Goal: Task Accomplishment & Management: Use online tool/utility

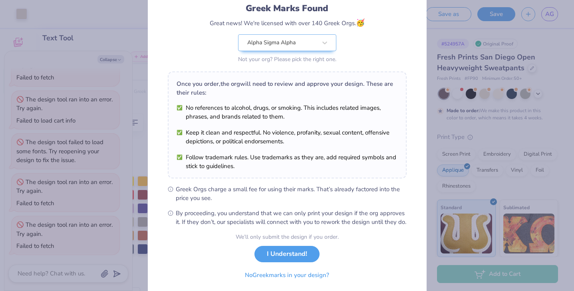
scroll to position [83, 0]
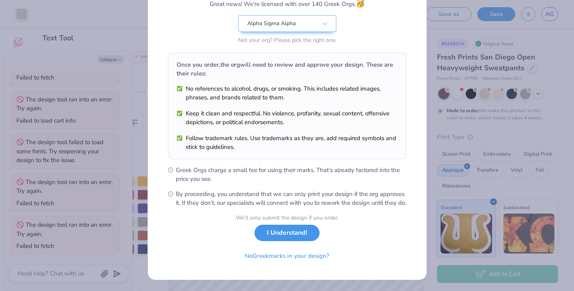
click at [288, 235] on button "I Understand!" at bounding box center [286, 233] width 65 height 16
type textarea "x"
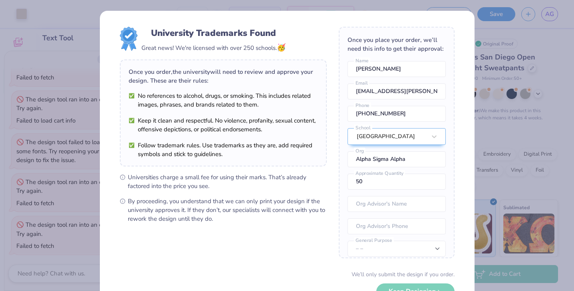
scroll to position [56, 0]
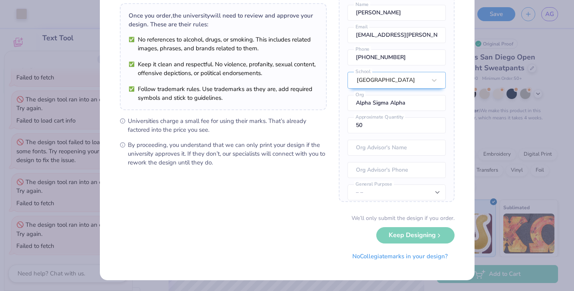
click at [397, 230] on div "We’ll only submit the design if you order. Keep Designing No Collegiate marks i…" at bounding box center [287, 239] width 335 height 50
click at [391, 219] on div "We’ll only submit the design if you order." at bounding box center [402, 218] width 103 height 8
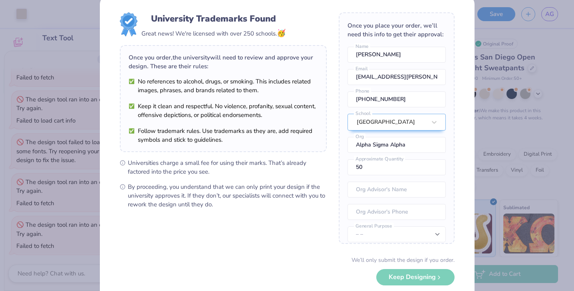
scroll to position [0, 0]
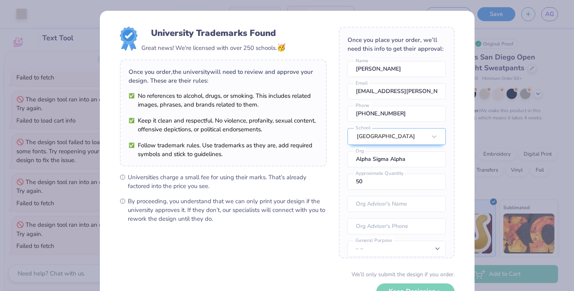
click at [534, 84] on div "University Trademarks Found Great news! We're licensed with over 250 schools. 🥳…" at bounding box center [287, 145] width 574 height 291
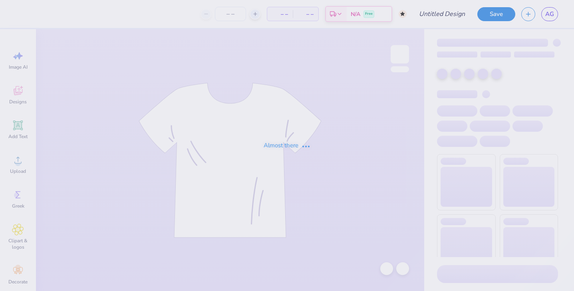
type input "OCT. PANT ROUGH DESIGN CONCEPT"
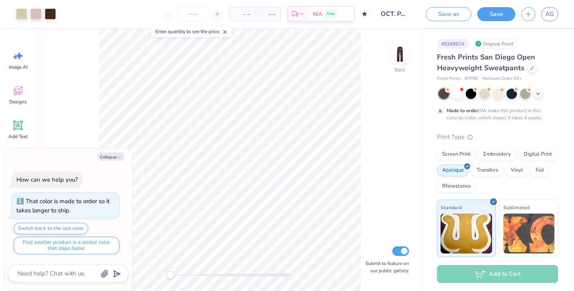
click at [499, 14] on button "Save" at bounding box center [496, 14] width 38 height 14
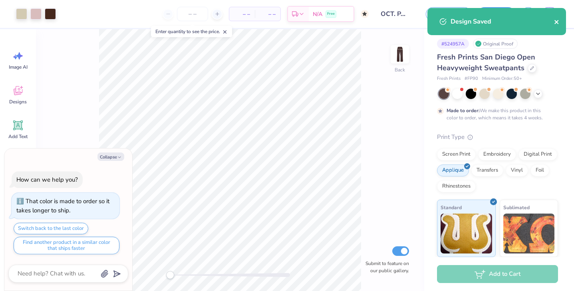
click at [558, 20] on icon "close" at bounding box center [557, 22] width 6 height 6
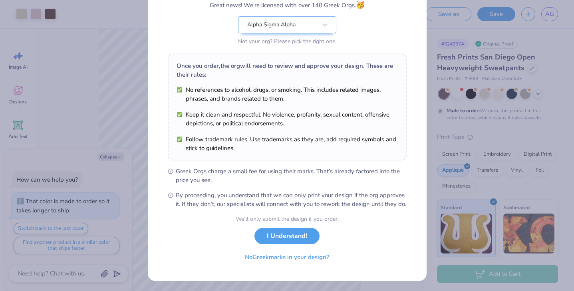
scroll to position [83, 0]
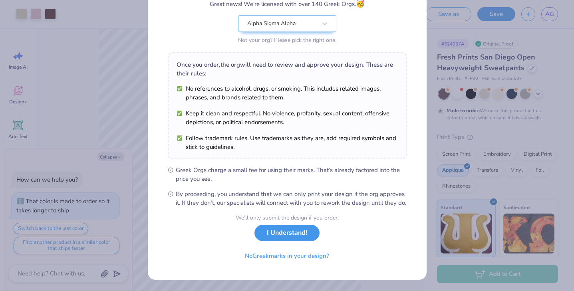
click at [294, 240] on button "I Understand!" at bounding box center [286, 233] width 65 height 16
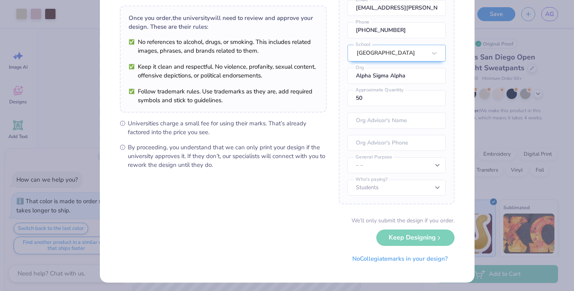
scroll to position [56, 0]
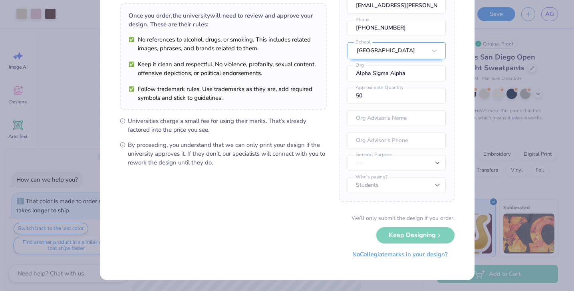
click at [401, 254] on button "No Collegiate marks in your design?" at bounding box center [399, 254] width 109 height 16
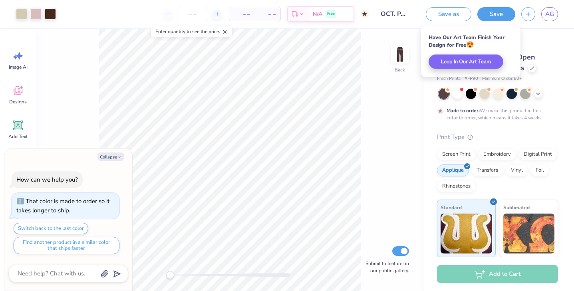
scroll to position [0, 0]
type textarea "x"
click at [550, 14] on span "AG" at bounding box center [549, 14] width 9 height 9
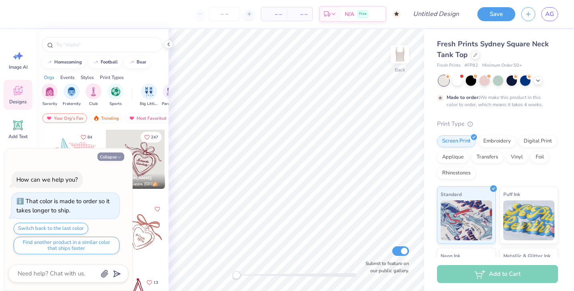
click at [116, 156] on button "Collapse" at bounding box center [110, 157] width 27 height 8
type textarea "x"
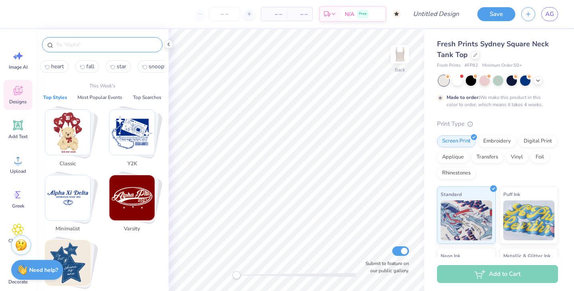
click at [108, 46] on input "text" at bounding box center [106, 45] width 102 height 8
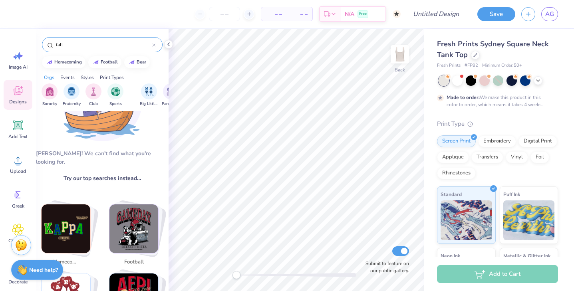
scroll to position [20, 0]
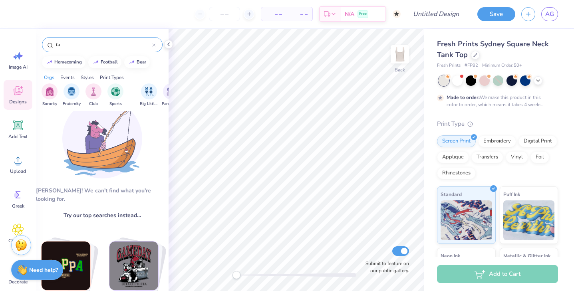
type input "f"
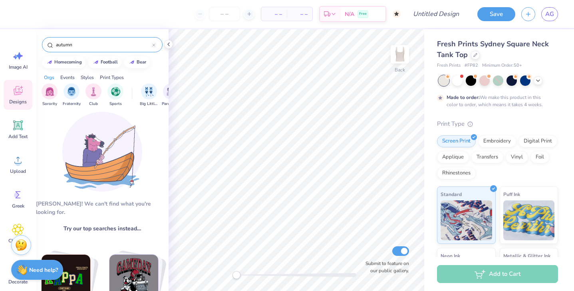
scroll to position [0, 0]
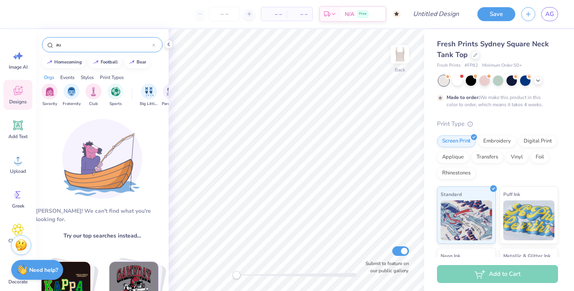
type input "a"
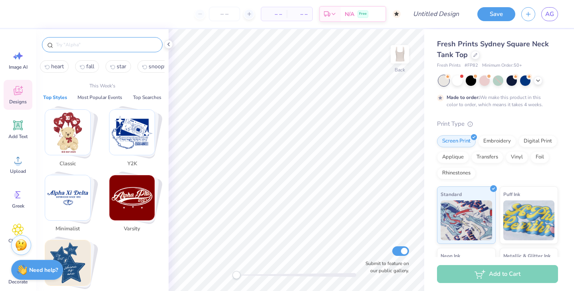
click at [69, 132] on img "Stack Card Button Classic" at bounding box center [67, 132] width 45 height 45
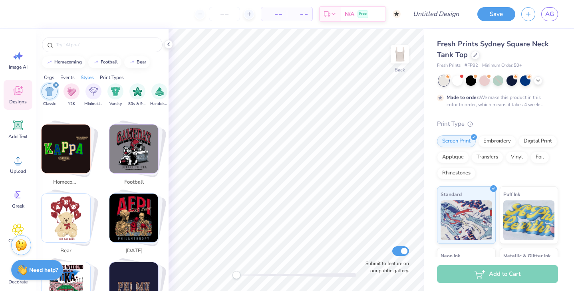
scroll to position [151, 0]
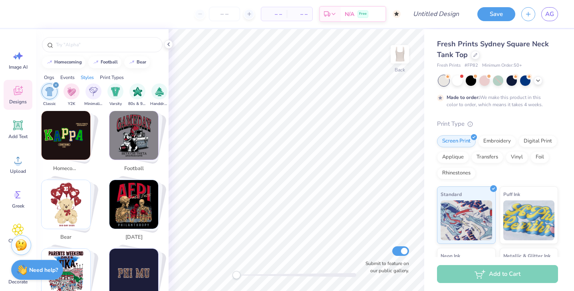
click at [73, 188] on img "Stack Card Button bear" at bounding box center [66, 204] width 49 height 49
type input "bear"
click at [141, 64] on div "bear" at bounding box center [142, 61] width 10 height 4
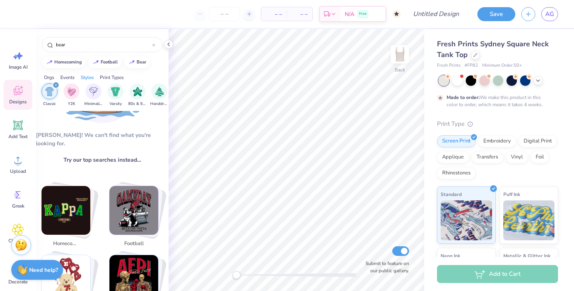
scroll to position [0, 0]
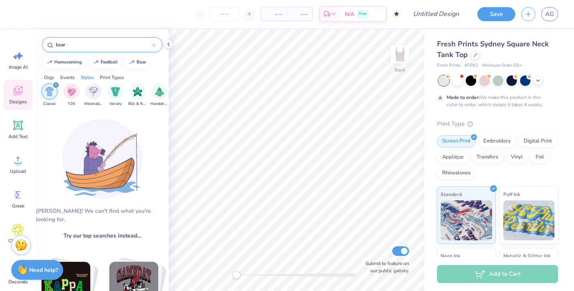
click at [112, 41] on input "bear" at bounding box center [103, 45] width 97 height 8
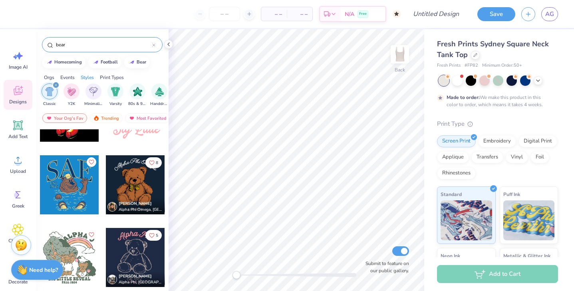
scroll to position [3247, 0]
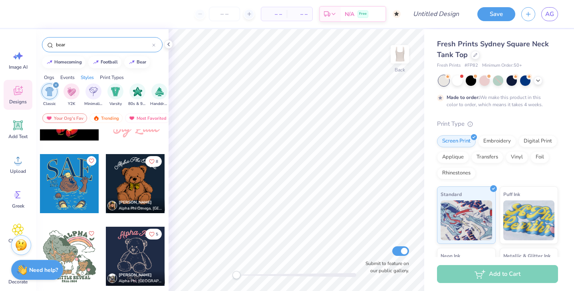
click at [122, 188] on div at bounding box center [135, 183] width 59 height 59
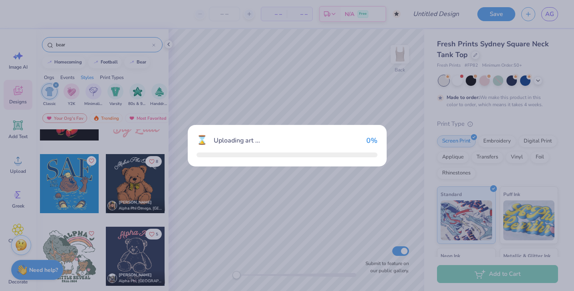
click at [122, 188] on div "⌛ Uploading art ... 0 %" at bounding box center [287, 145] width 574 height 291
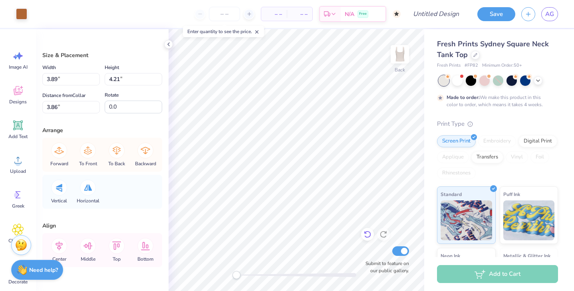
click at [369, 236] on icon at bounding box center [367, 234] width 8 height 8
type input "3.85"
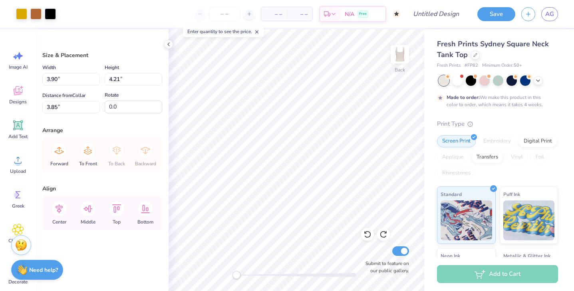
type input "1.28"
type input "2.92"
type input "3.15"
type input "1.43"
click at [168, 42] on icon at bounding box center [168, 44] width 6 height 6
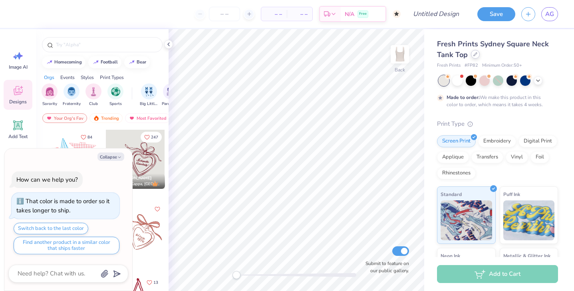
click at [474, 56] on icon at bounding box center [475, 54] width 3 height 3
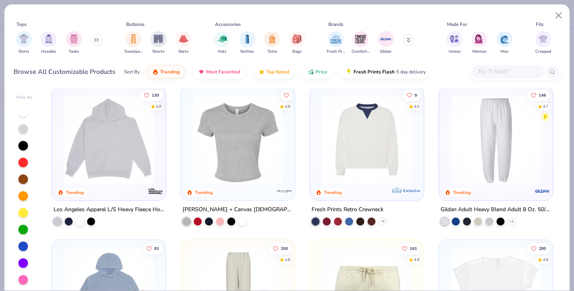
scroll to position [779, 0]
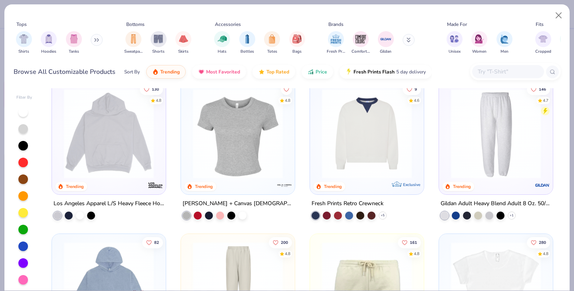
click at [258, 163] on img at bounding box center [238, 134] width 98 height 90
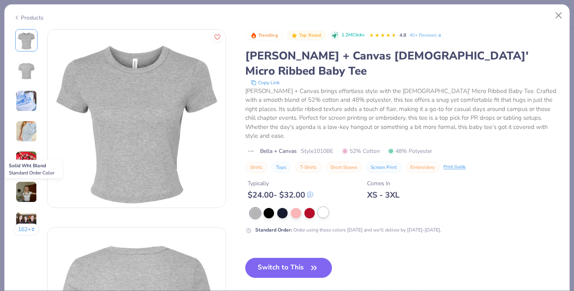
click at [324, 207] on div at bounding box center [323, 212] width 10 height 10
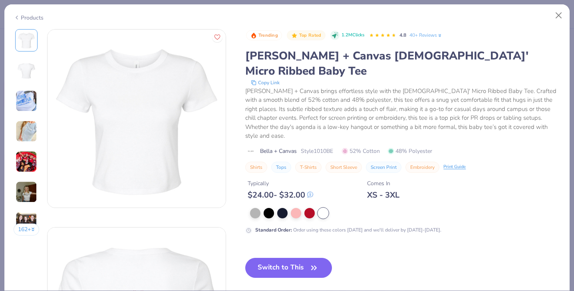
click at [29, 108] on img at bounding box center [27, 101] width 22 height 22
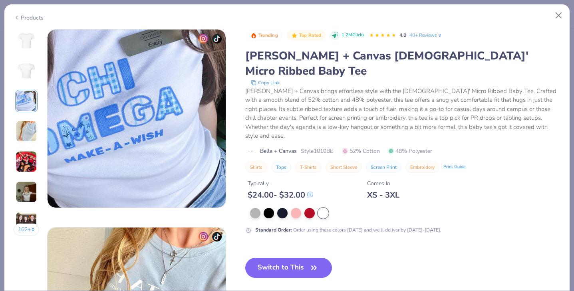
click at [32, 136] on img at bounding box center [27, 132] width 22 height 22
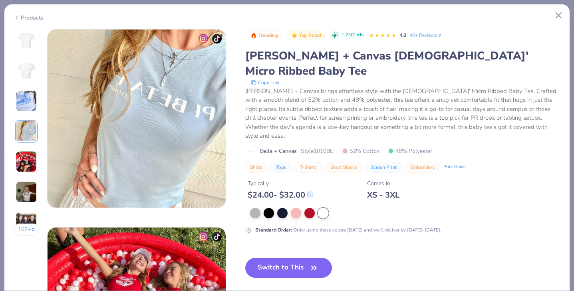
click at [34, 156] on img at bounding box center [27, 162] width 22 height 22
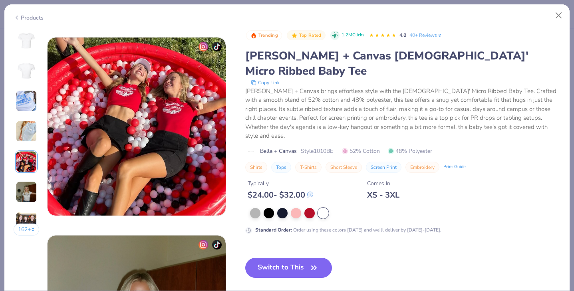
scroll to position [792, 0]
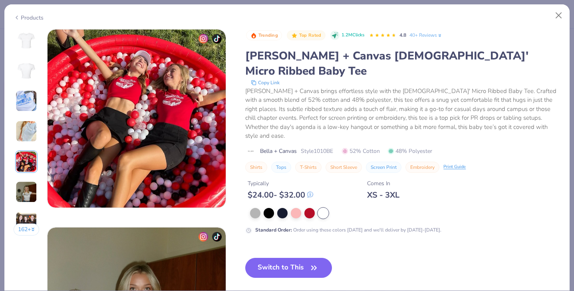
click at [33, 174] on div "162 +" at bounding box center [27, 135] width 26 height 212
click at [294, 258] on button "Switch to This" at bounding box center [288, 268] width 87 height 20
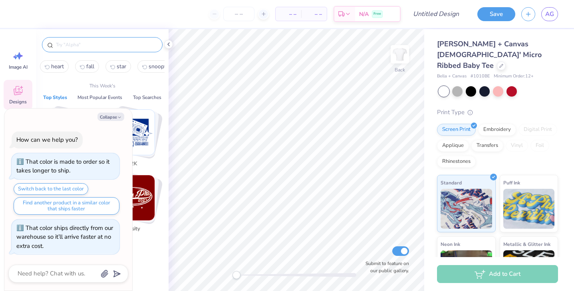
click at [138, 48] on input "text" at bounding box center [106, 45] width 102 height 8
click at [121, 115] on icon "button" at bounding box center [119, 117] width 5 height 5
type textarea "x"
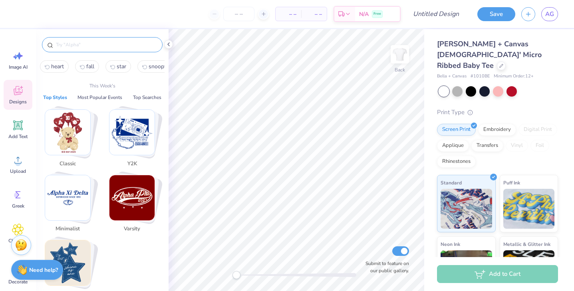
click at [117, 43] on input "text" at bounding box center [106, 45] width 102 height 8
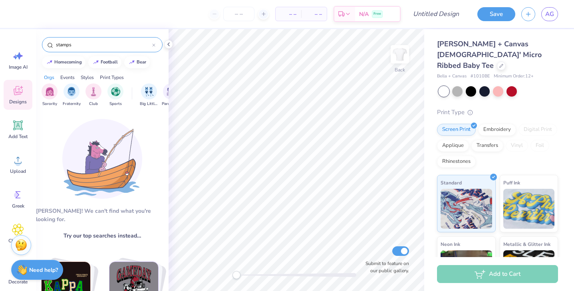
type input "stamps"
click at [95, 45] on input "stamps" at bounding box center [103, 45] width 97 height 8
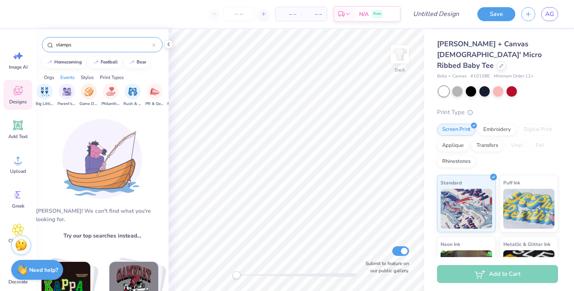
scroll to position [0, 107]
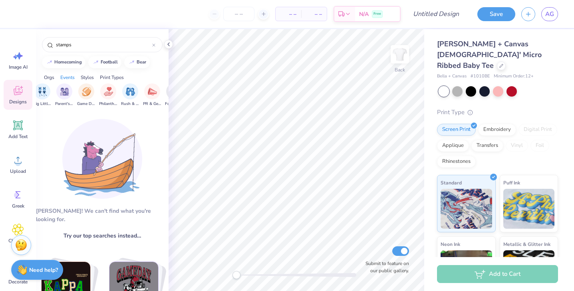
click at [90, 78] on div "Styles" at bounding box center [87, 77] width 13 height 7
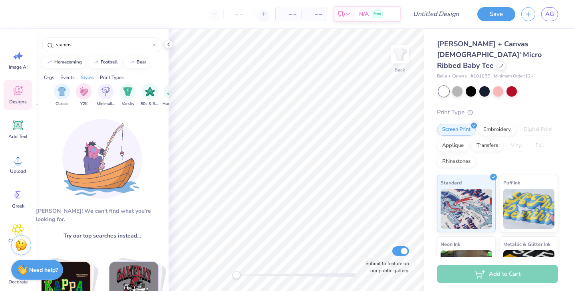
scroll to position [0, 419]
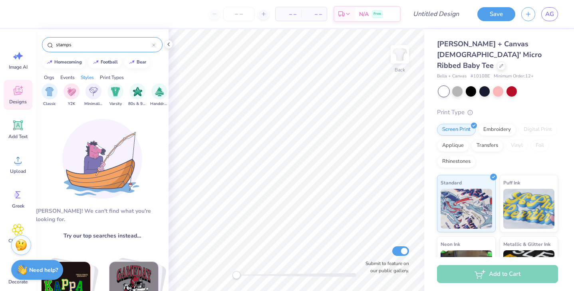
click at [78, 44] on input "stamps" at bounding box center [103, 45] width 97 height 8
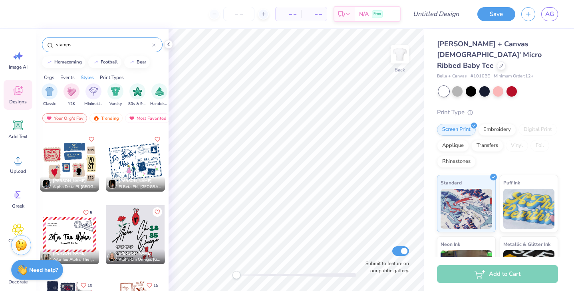
scroll to position [651, 0]
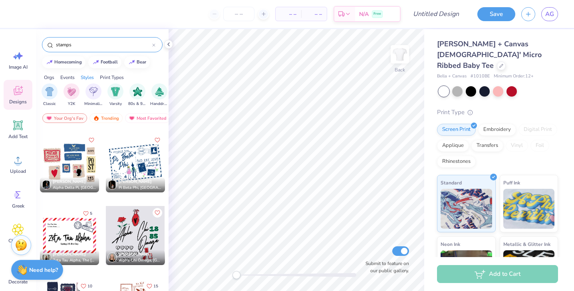
click at [75, 162] on div at bounding box center [69, 162] width 59 height 59
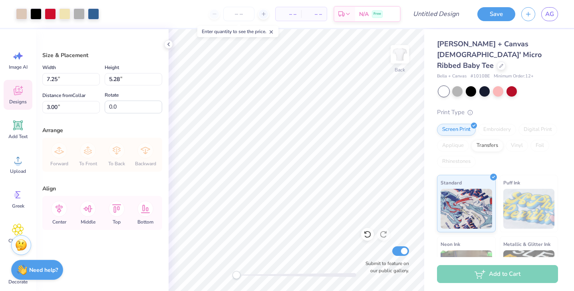
click at [19, 97] on div "Designs" at bounding box center [18, 95] width 29 height 30
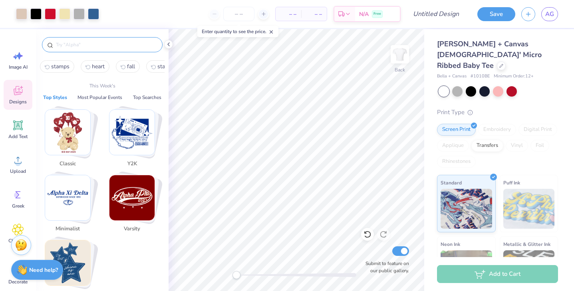
click at [113, 43] on input "text" at bounding box center [106, 45] width 102 height 8
click at [66, 65] on span "stamps" at bounding box center [60, 67] width 18 height 8
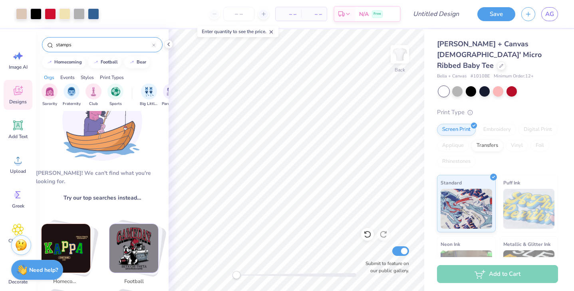
scroll to position [0, 0]
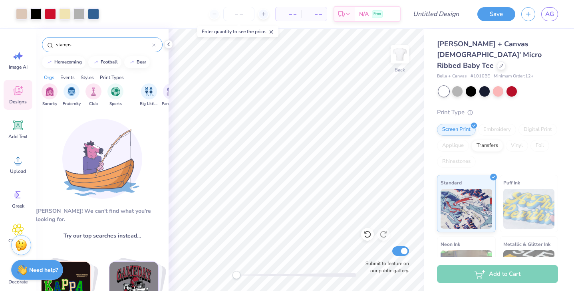
click at [89, 77] on div "Styles" at bounding box center [87, 77] width 13 height 7
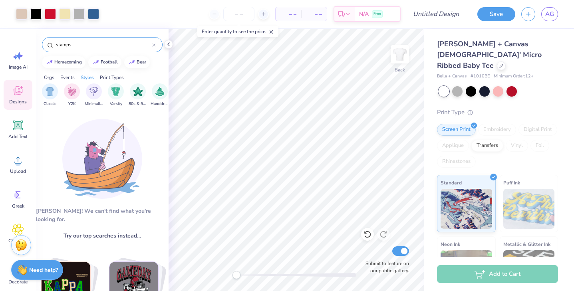
scroll to position [0, 419]
click at [99, 42] on input "stamps" at bounding box center [103, 45] width 97 height 8
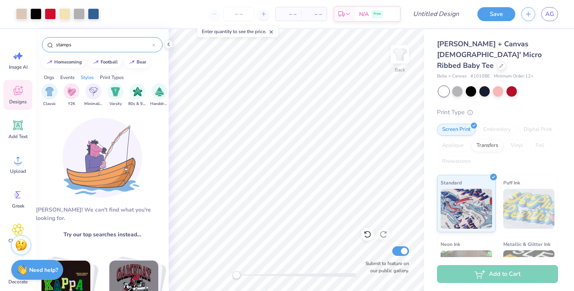
scroll to position [0, 0]
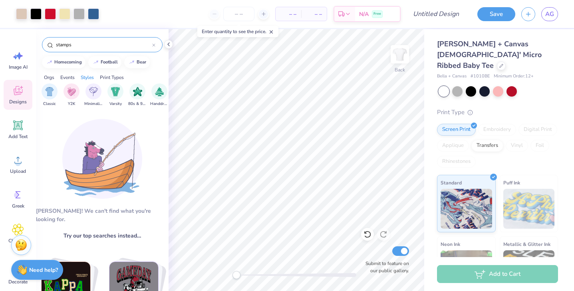
click at [85, 46] on input "stamps" at bounding box center [103, 45] width 97 height 8
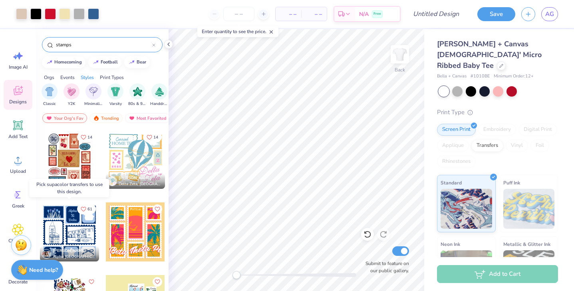
click at [79, 210] on button "61" at bounding box center [86, 209] width 19 height 11
click at [84, 139] on icon "Like" at bounding box center [84, 137] width 6 height 6
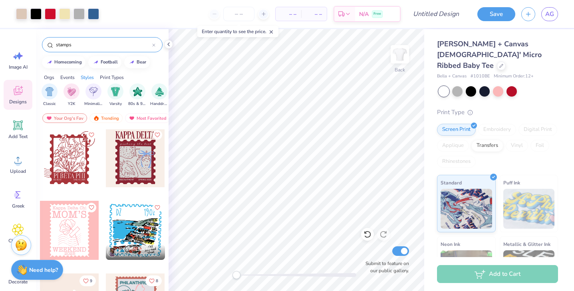
scroll to position [1826, 0]
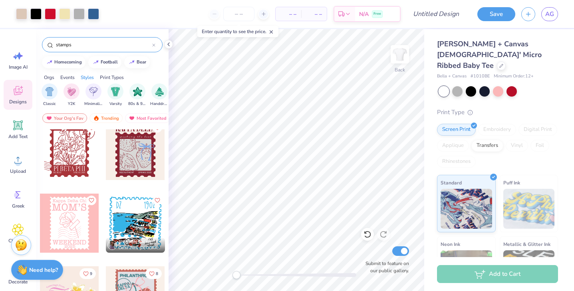
drag, startPoint x: 91, startPoint y: 46, endPoint x: 47, endPoint y: 43, distance: 44.1
click at [47, 43] on div "stamps" at bounding box center [102, 44] width 121 height 15
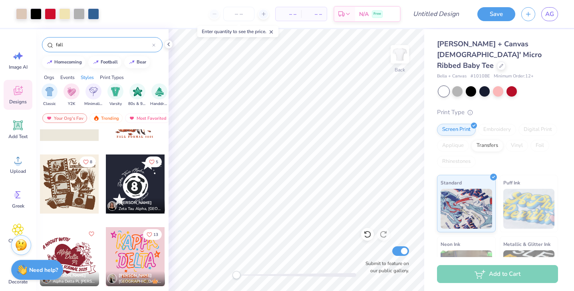
scroll to position [775, 0]
type input "fall"
click at [84, 161] on icon "Like" at bounding box center [85, 161] width 5 height 4
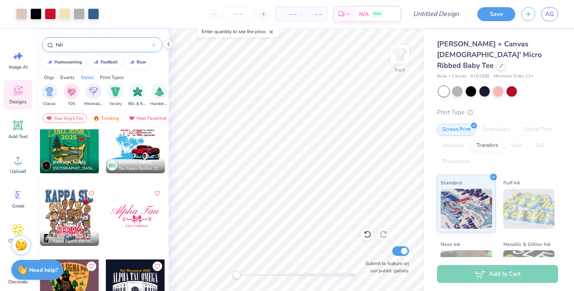
scroll to position [2497, 0]
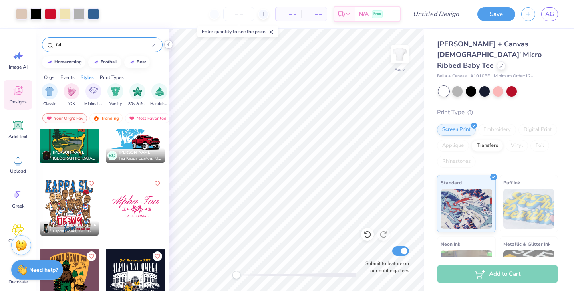
click at [169, 43] on polyline at bounding box center [169, 44] width 2 height 3
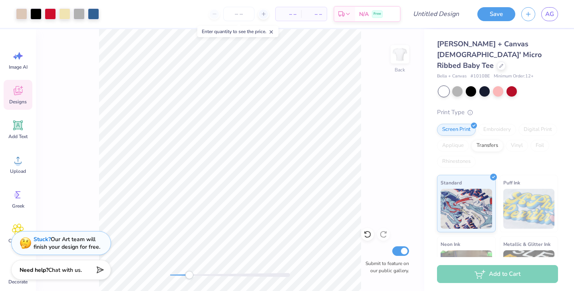
drag, startPoint x: 171, startPoint y: 276, endPoint x: 189, endPoint y: 277, distance: 18.0
click at [189, 277] on div "Accessibility label" at bounding box center [189, 275] width 8 height 8
click at [91, 13] on div at bounding box center [93, 13] width 11 height 11
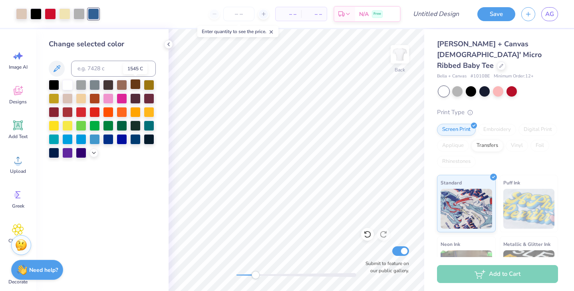
click at [132, 85] on div at bounding box center [135, 84] width 10 height 10
click at [96, 155] on icon at bounding box center [94, 152] width 6 height 6
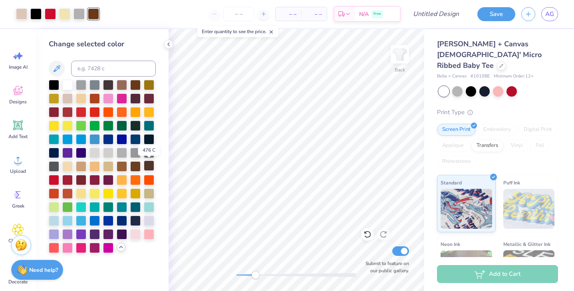
click at [147, 165] on div at bounding box center [149, 166] width 10 height 10
drag, startPoint x: 256, startPoint y: 277, endPoint x: 236, endPoint y: 275, distance: 20.5
click at [236, 275] on div "Accessibility label" at bounding box center [236, 275] width 8 height 8
click at [368, 236] on icon at bounding box center [367, 234] width 8 height 8
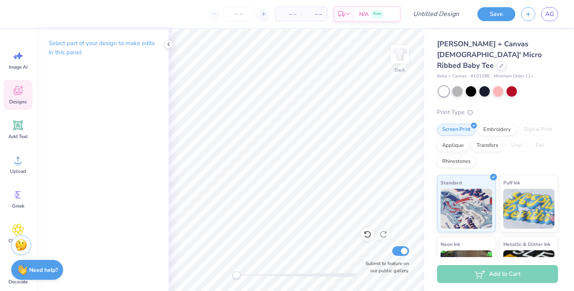
click at [18, 98] on div "Designs" at bounding box center [18, 95] width 29 height 30
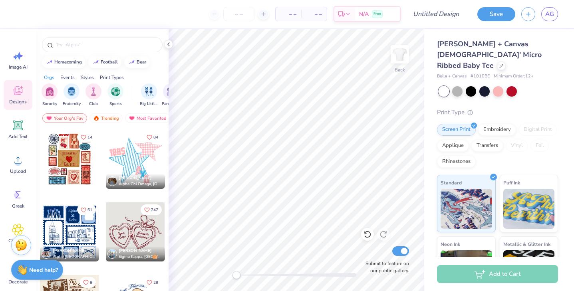
click at [71, 165] on div at bounding box center [69, 159] width 59 height 59
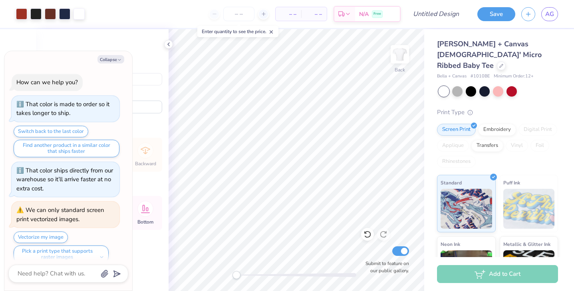
scroll to position [9, 0]
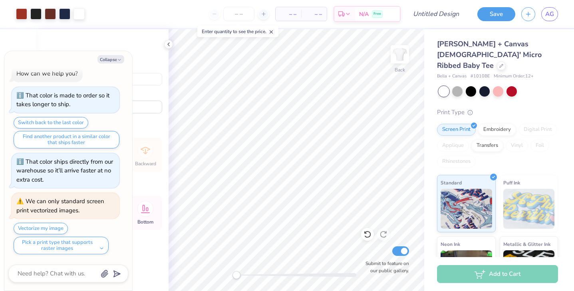
type textarea "x"
type input "7.37"
type input "8.93"
type input "1.10"
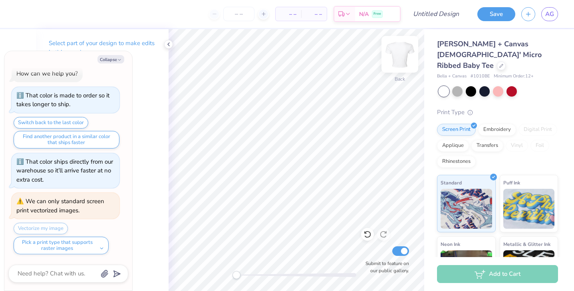
click at [397, 56] on img at bounding box center [400, 54] width 32 height 32
click at [167, 46] on icon at bounding box center [168, 44] width 6 height 6
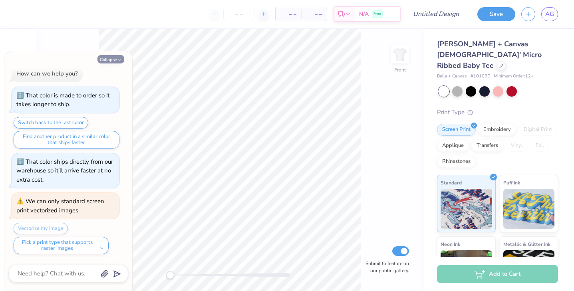
click at [122, 58] on button "Collapse" at bounding box center [110, 59] width 27 height 8
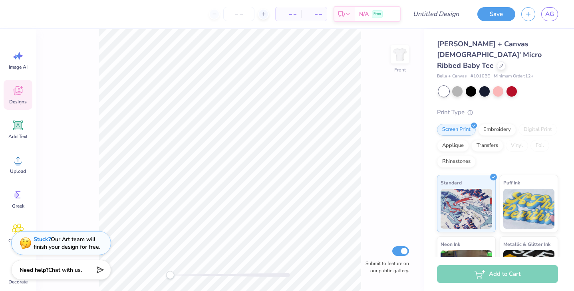
click at [16, 92] on icon at bounding box center [18, 90] width 9 height 9
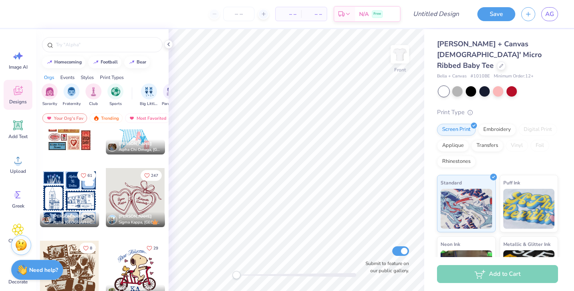
scroll to position [44, 0]
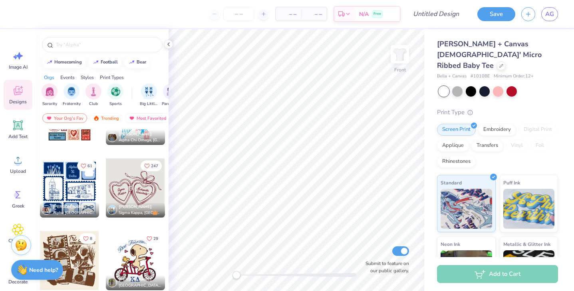
click at [75, 259] on div at bounding box center [69, 260] width 59 height 59
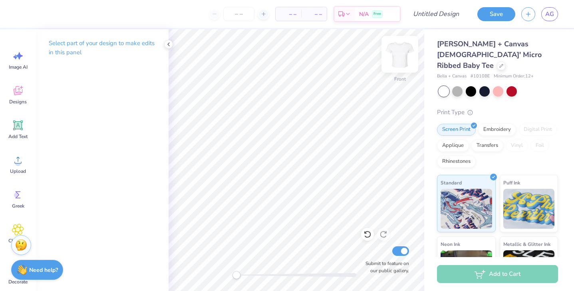
click at [401, 60] on img at bounding box center [400, 54] width 32 height 32
click at [15, 103] on span "Designs" at bounding box center [18, 102] width 18 height 6
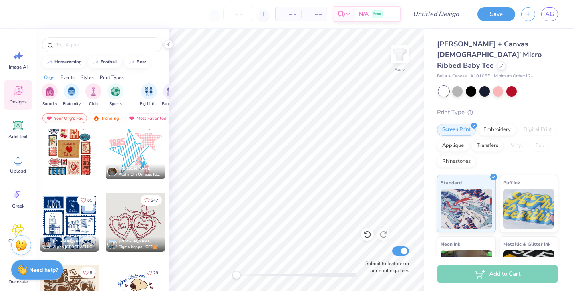
scroll to position [10, 0]
click at [80, 226] on div at bounding box center [69, 222] width 59 height 59
click at [81, 224] on div at bounding box center [69, 222] width 59 height 59
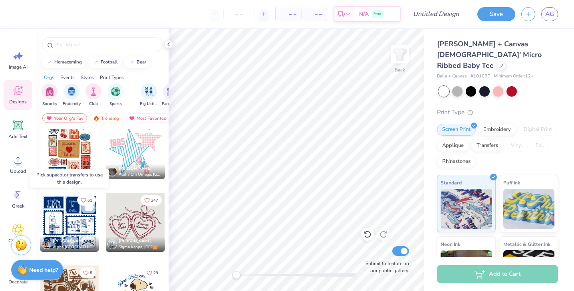
click at [87, 219] on div at bounding box center [69, 222] width 59 height 59
click at [76, 223] on div at bounding box center [69, 222] width 59 height 59
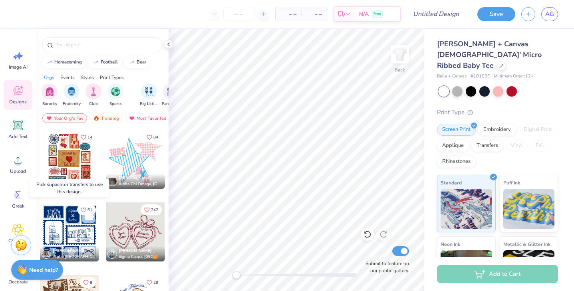
click at [66, 223] on div at bounding box center [69, 232] width 59 height 59
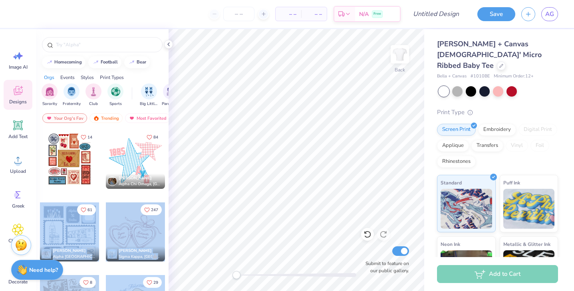
click at [250, 169] on div "– – Per Item – – Total Est. Delivery N/A Free Design Title Save AG Image AI Des…" at bounding box center [287, 145] width 574 height 291
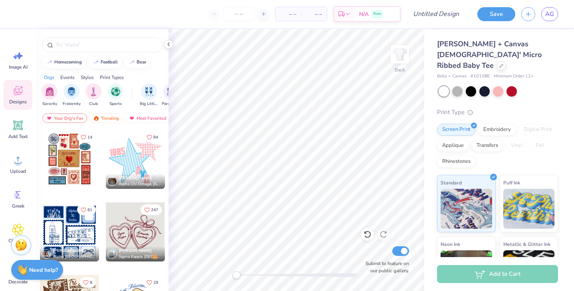
click at [93, 187] on div at bounding box center [69, 159] width 59 height 59
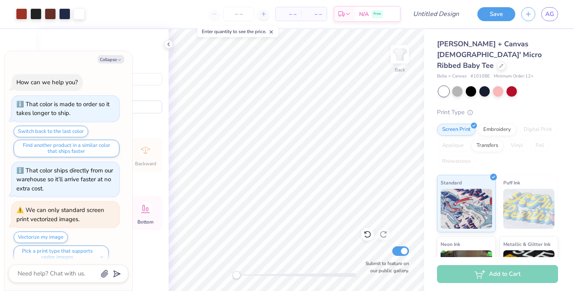
scroll to position [75, 0]
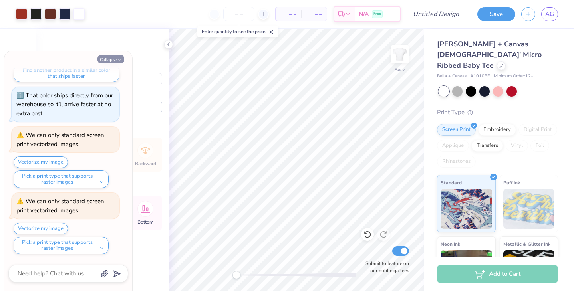
click at [110, 60] on button "Collapse" at bounding box center [110, 59] width 27 height 8
type textarea "x"
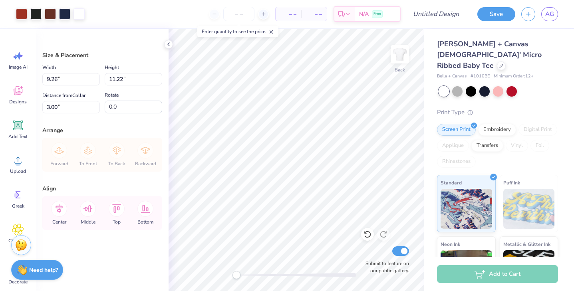
type input "7.13"
type input "8.64"
type input "2.01"
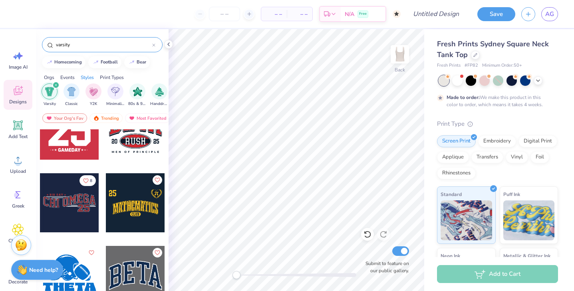
scroll to position [770, 0]
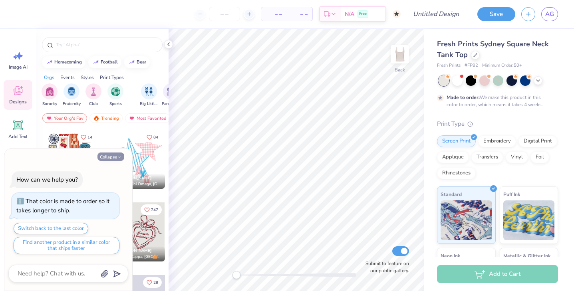
click at [119, 154] on button "Collapse" at bounding box center [110, 157] width 27 height 8
type textarea "x"
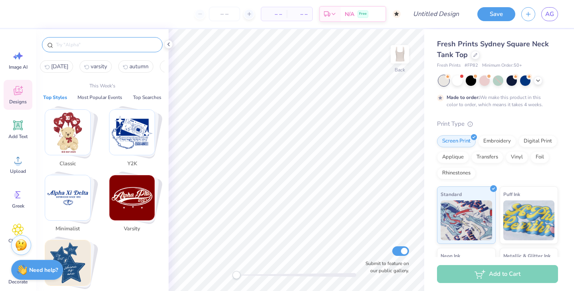
click at [117, 44] on input "text" at bounding box center [106, 45] width 102 height 8
click at [144, 181] on img "Stack Card Button Varsity" at bounding box center [131, 197] width 45 height 45
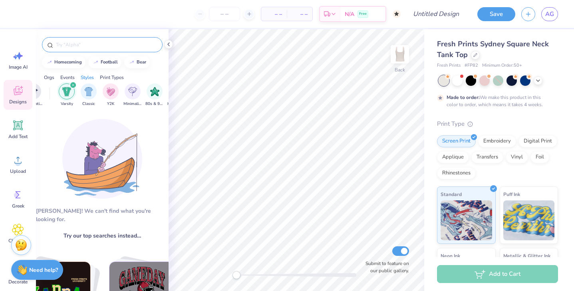
scroll to position [0, 419]
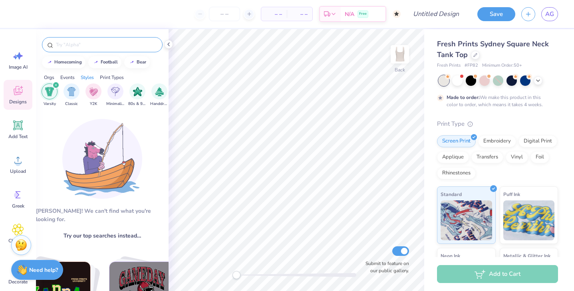
click at [94, 47] on input "text" at bounding box center [106, 45] width 102 height 8
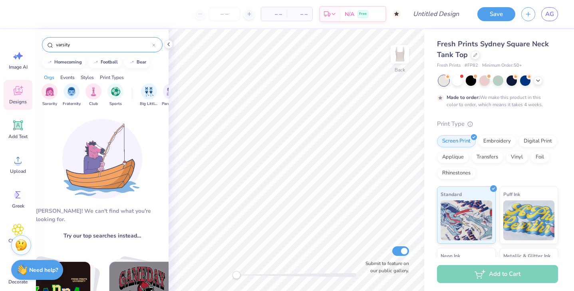
click at [91, 42] on input "varsity" at bounding box center [103, 45] width 97 height 8
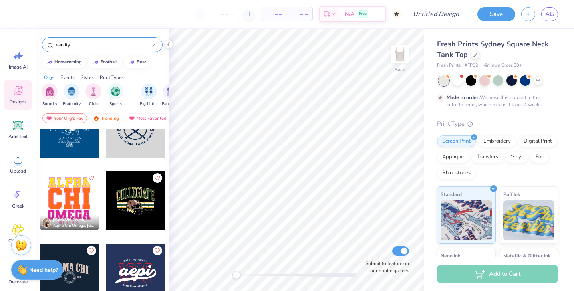
scroll to position [4258, 0]
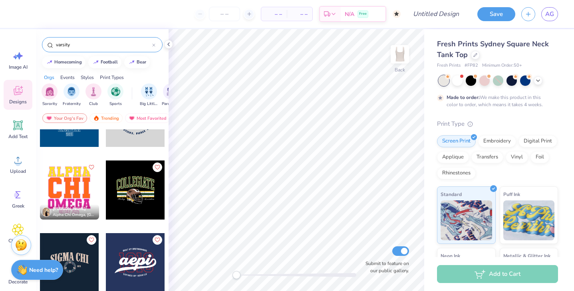
click at [109, 43] on input "varsity" at bounding box center [103, 45] width 97 height 8
type input "v"
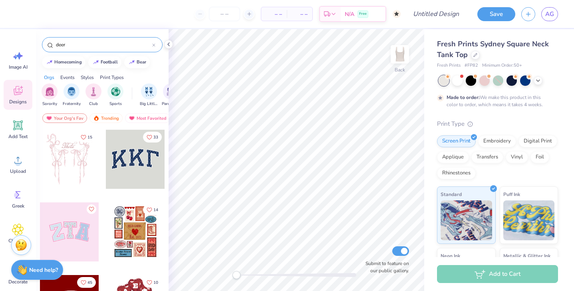
type input "deer"
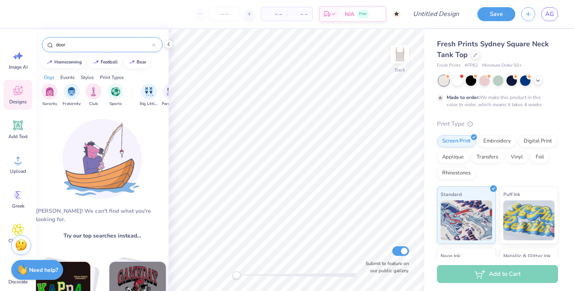
click at [112, 42] on input "deer" at bounding box center [103, 45] width 97 height 8
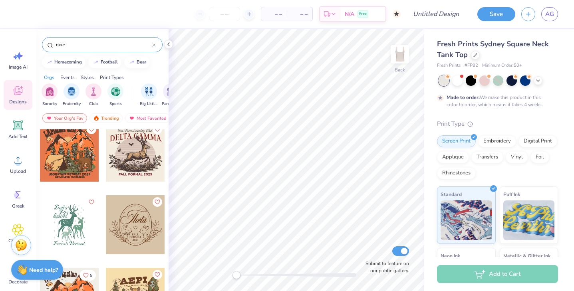
scroll to position [0, 0]
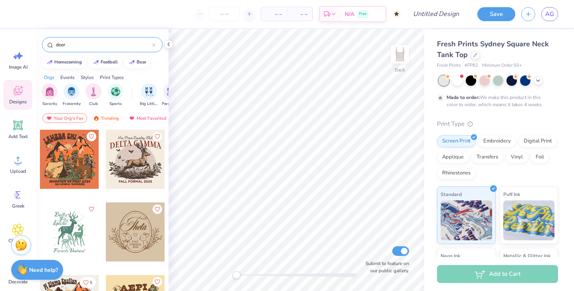
click at [136, 227] on div at bounding box center [135, 232] width 59 height 59
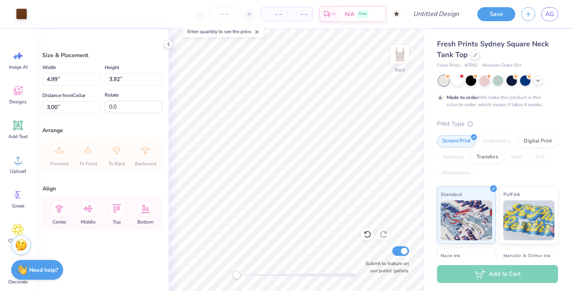
type input "1.04"
drag, startPoint x: 240, startPoint y: 276, endPoint x: 248, endPoint y: 276, distance: 8.4
click at [248, 276] on div "Accessibility label" at bounding box center [248, 275] width 8 height 8
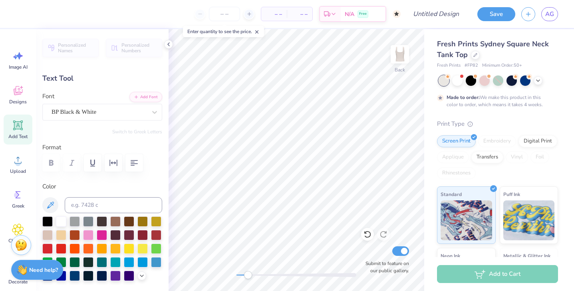
scroll to position [0, 1]
type textarea "Alpha Sig'"
click at [366, 236] on icon at bounding box center [367, 234] width 8 height 8
type textarea "Alpha"
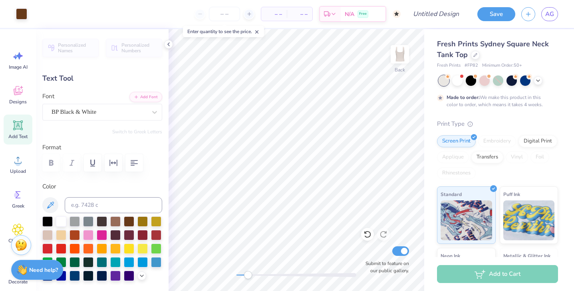
type input "0.63"
type input "0.18"
type input "3.81"
type input "2.86"
type input "1.68"
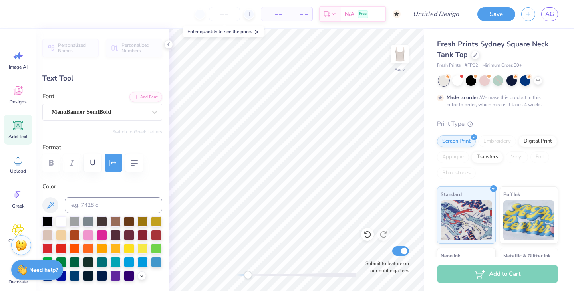
type input "1.48"
type textarea "AEA"
type input "4.44"
type input "1.37"
type input "1.63"
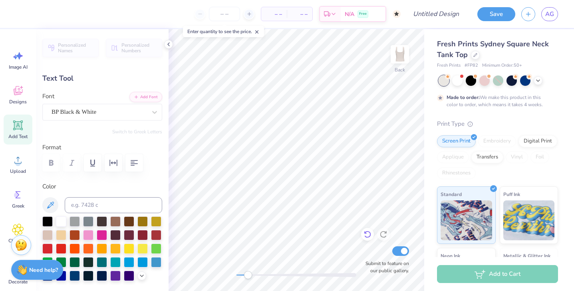
click at [372, 234] on div at bounding box center [367, 234] width 13 height 13
type input "2.86"
type input "1.68"
type input "1.48"
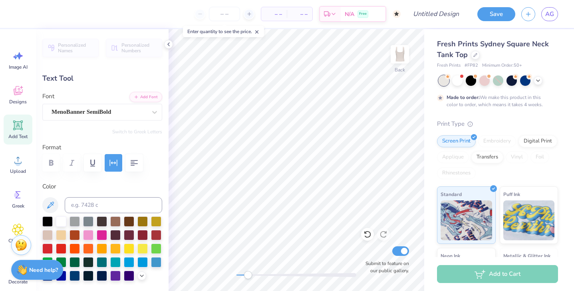
type input "0.63"
type input "0.18"
type input "3.81"
type textarea "ALPHA"
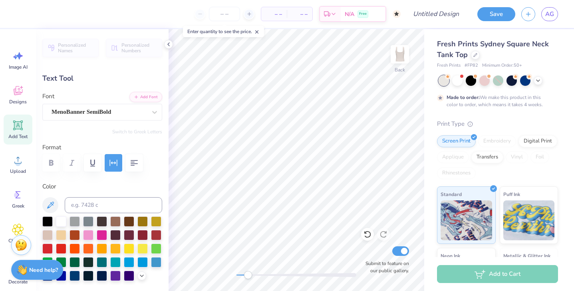
type input "1.13"
type input "0.19"
type input "4.08"
type textarea "SIGMA"
type input "0.51"
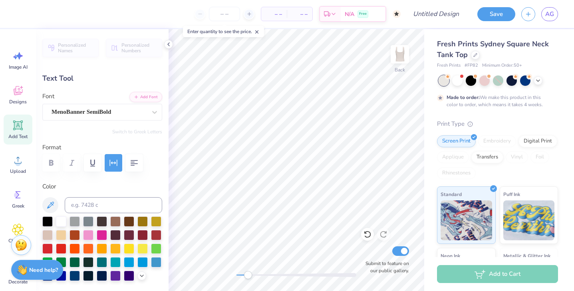
type input "4.32"
type textarea "ALPHA"
type input "2.86"
type input "1.68"
type input "1.45"
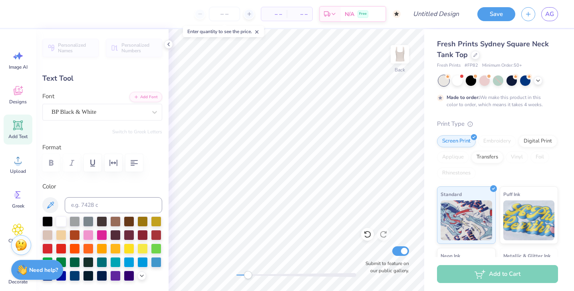
type textarea "1901"
type input "1.90"
type input "0.79"
type input "1.89"
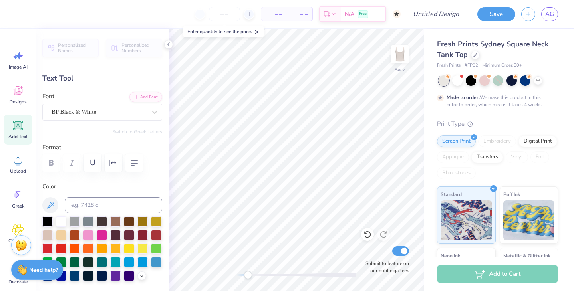
type input "2.29"
type input "0.95"
type input "1.84"
type input "0.92"
type input "0.18"
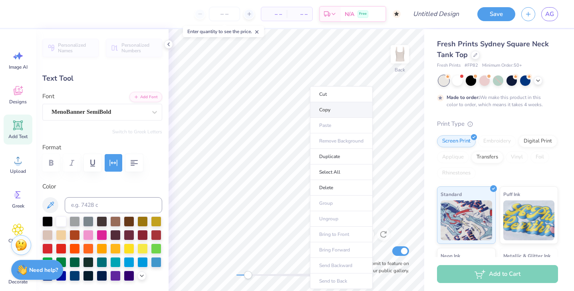
click at [330, 106] on li "Copy" at bounding box center [341, 110] width 63 height 16
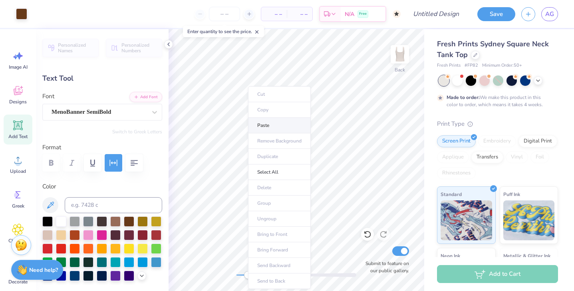
click at [273, 127] on li "Paste" at bounding box center [279, 126] width 63 height 16
type input "1.43"
type textarea "EST."
type input "0.51"
type input "0.19"
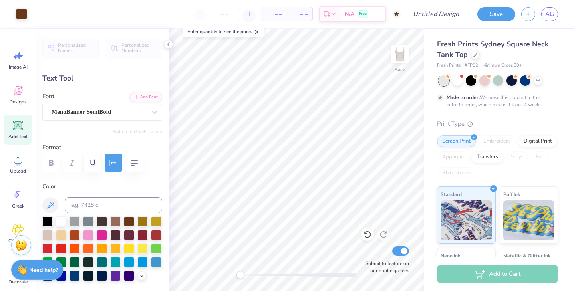
click at [240, 269] on div "Back Submit to feature on our public gallery." at bounding box center [297, 160] width 256 height 262
click at [18, 90] on icon at bounding box center [18, 91] width 12 height 12
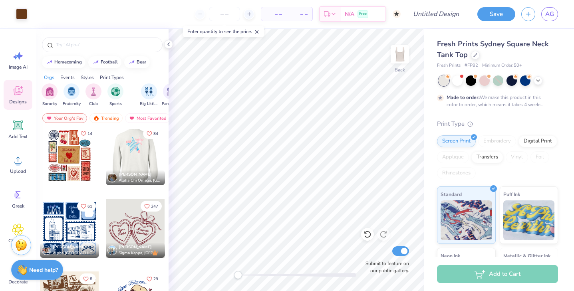
scroll to position [2, 0]
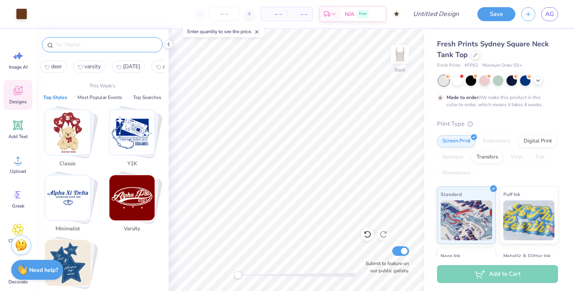
click at [109, 44] on input "text" at bounding box center [106, 45] width 102 height 8
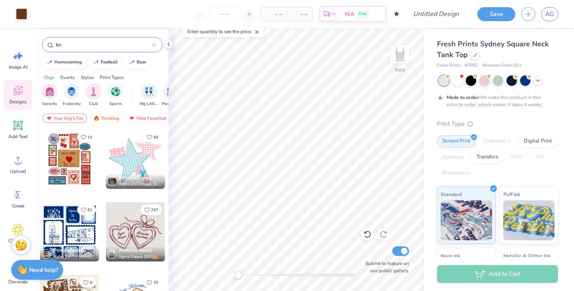
type input "bow"
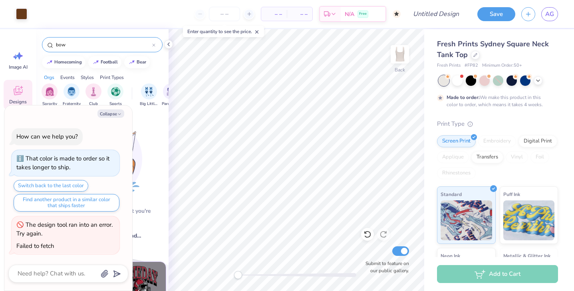
type textarea "x"
type input "bow"
click at [117, 112] on icon "button" at bounding box center [119, 114] width 5 height 5
type textarea "x"
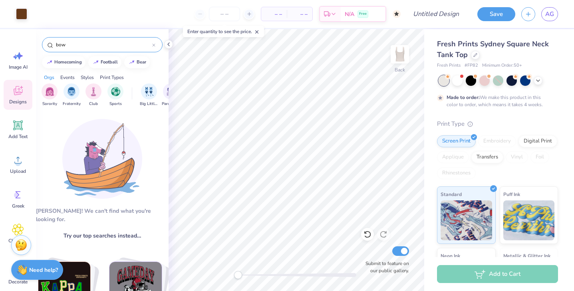
click at [113, 45] on input "bow" at bounding box center [103, 45] width 97 height 8
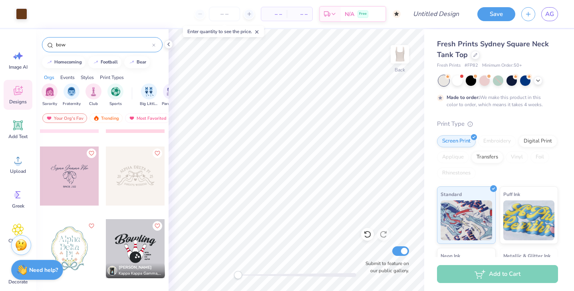
scroll to position [494, 0]
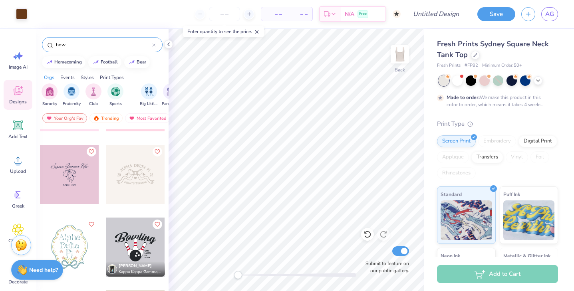
click at [129, 175] on div at bounding box center [135, 174] width 59 height 59
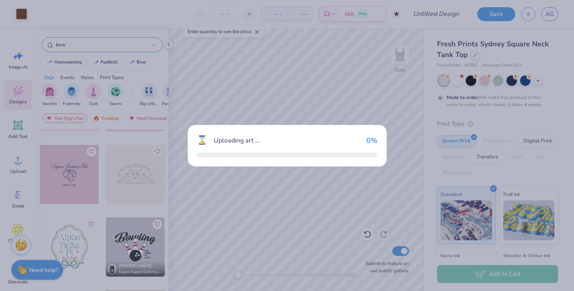
click at [129, 175] on div "⌛ Uploading art ... 0 %" at bounding box center [287, 145] width 574 height 291
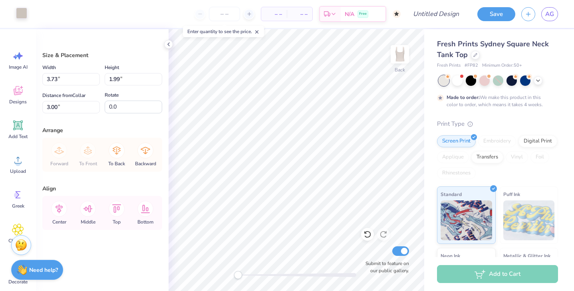
click at [24, 17] on div at bounding box center [21, 13] width 11 height 11
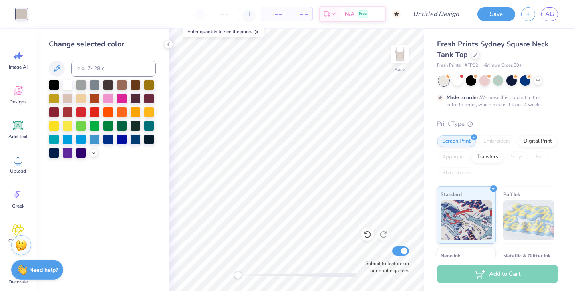
click at [136, 86] on div at bounding box center [135, 85] width 10 height 10
drag, startPoint x: 241, startPoint y: 276, endPoint x: 257, endPoint y: 275, distance: 16.0
click at [257, 276] on div "Accessibility label" at bounding box center [257, 275] width 8 height 8
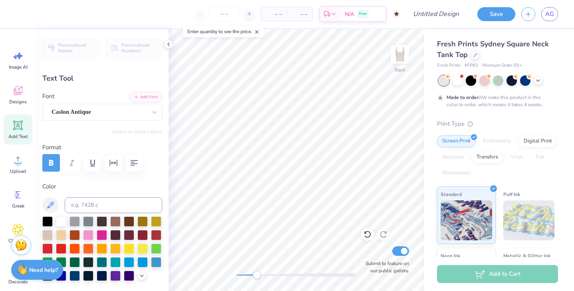
scroll to position [0, 2]
type textarea "A"
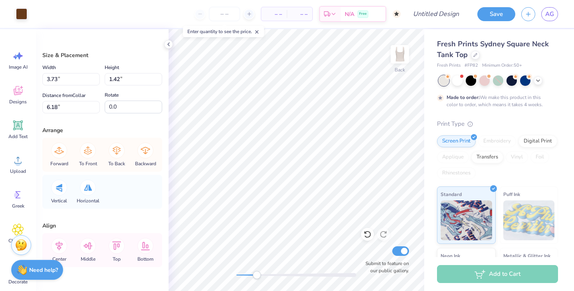
type input "3.73"
type input "1.42"
type input "6.18"
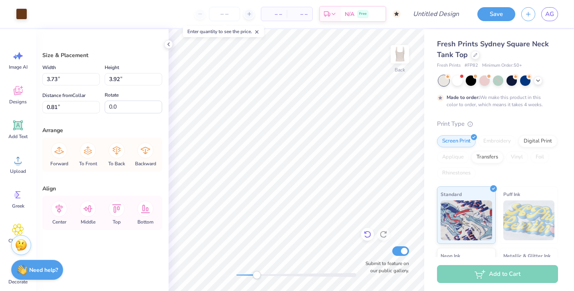
click at [369, 234] on icon at bounding box center [367, 234] width 8 height 8
type input "1.04"
click at [369, 235] on icon at bounding box center [367, 234] width 8 height 8
type input "6.56"
drag, startPoint x: 256, startPoint y: 276, endPoint x: 249, endPoint y: 276, distance: 7.2
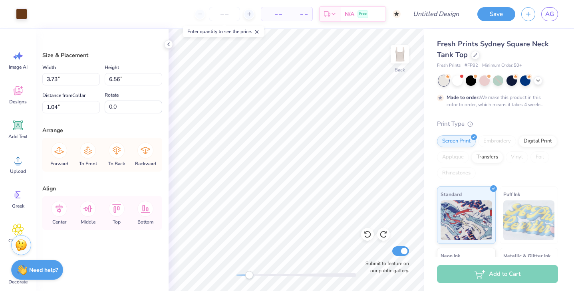
click at [249, 276] on div "Accessibility label" at bounding box center [249, 275] width 8 height 8
type input "1.11"
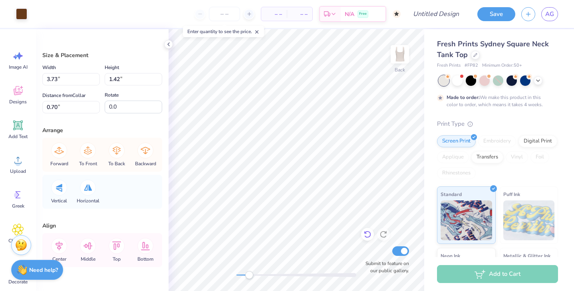
click at [365, 238] on icon at bounding box center [367, 234] width 8 height 8
type input "6.18"
click at [365, 235] on icon at bounding box center [367, 234] width 8 height 8
click at [366, 235] on icon at bounding box center [367, 234] width 8 height 8
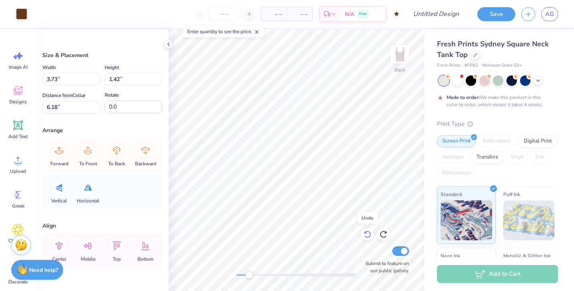
click at [366, 236] on icon at bounding box center [367, 234] width 8 height 8
click at [366, 237] on icon at bounding box center [367, 234] width 8 height 8
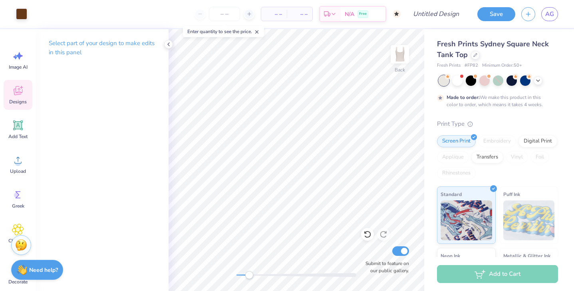
click at [20, 100] on span "Designs" at bounding box center [18, 102] width 18 height 6
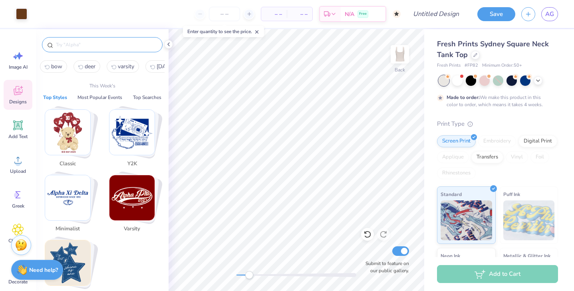
click at [99, 47] on input "text" at bounding box center [106, 45] width 102 height 8
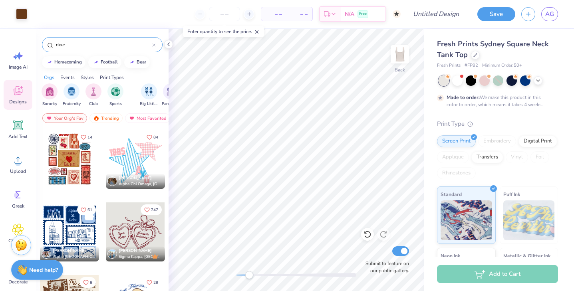
type input "deer"
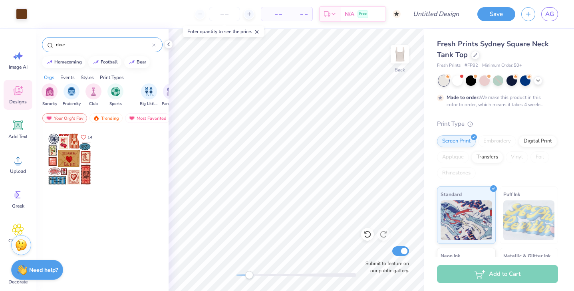
click at [94, 46] on input "deer" at bounding box center [103, 45] width 97 height 8
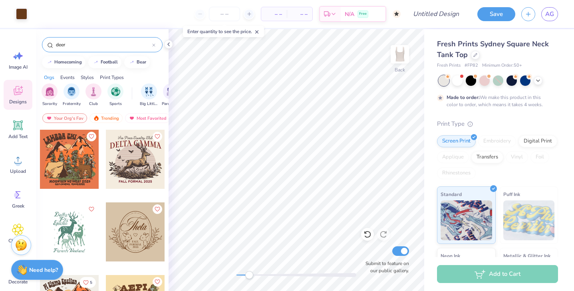
click at [135, 215] on div at bounding box center [135, 232] width 59 height 59
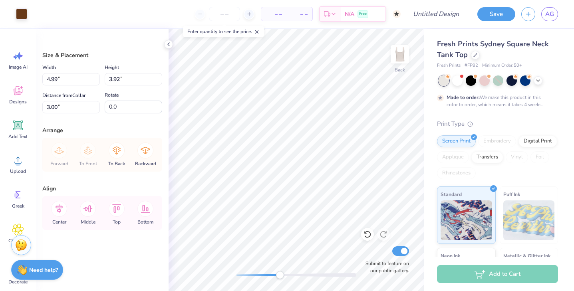
drag, startPoint x: 251, startPoint y: 273, endPoint x: 278, endPoint y: 272, distance: 26.4
click at [279, 272] on div "Accessibility label" at bounding box center [280, 275] width 8 height 8
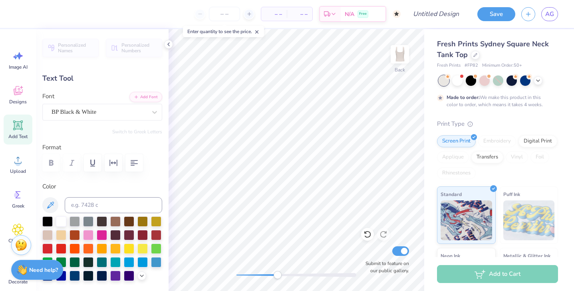
type textarea "1901"
type input "1.90"
type input "0.79"
type input "2.10"
type input "0.51"
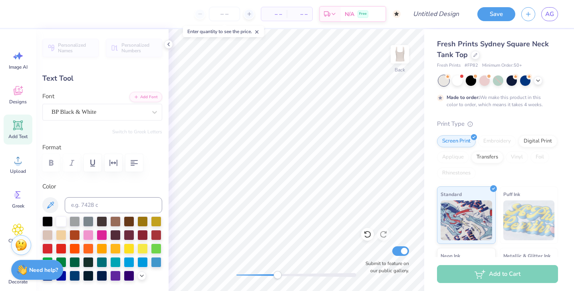
type input "0.19"
type input "1.58"
type input "0.63"
type input "0.18"
type input "4.05"
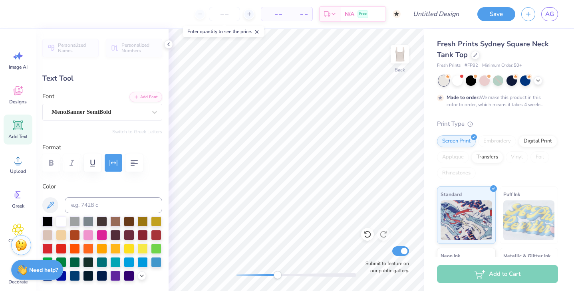
type input "1.13"
type input "0.19"
type input "4.32"
type input "0.51"
type input "4.56"
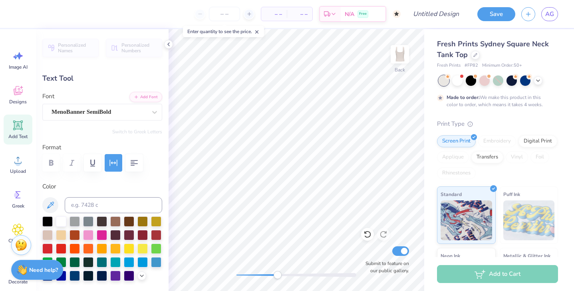
type input "0.92"
type input "0.18"
type input "4.33"
type input "0.87"
type input "0.19"
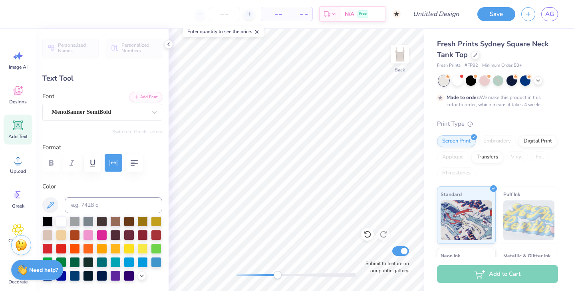
type input "4.08"
type input "0.92"
type input "0.18"
type input "4.61"
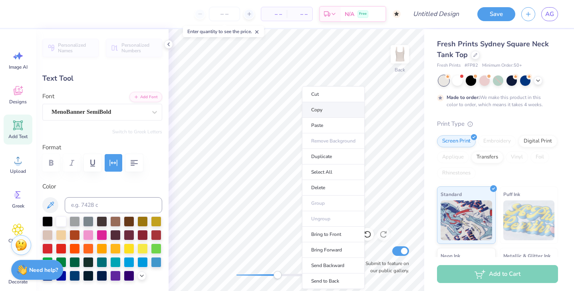
click at [321, 112] on li "Copy" at bounding box center [333, 110] width 63 height 16
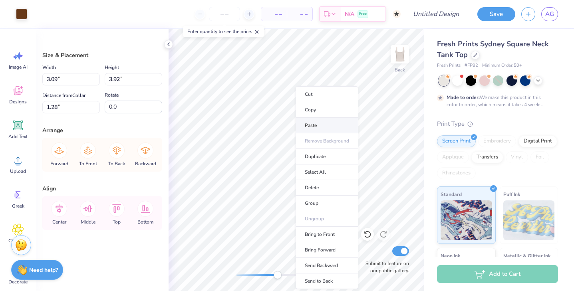
click at [321, 129] on li "Paste" at bounding box center [327, 126] width 63 height 16
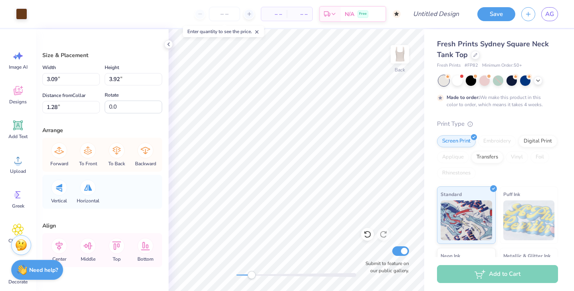
drag, startPoint x: 277, startPoint y: 276, endPoint x: 252, endPoint y: 272, distance: 25.9
click at [252, 272] on div "Accessibility label" at bounding box center [252, 275] width 8 height 8
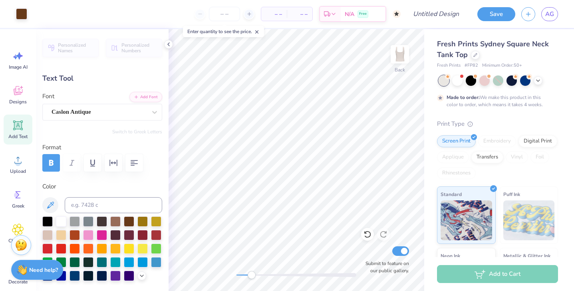
type input "2.24"
type input "0.29"
type input "7.38"
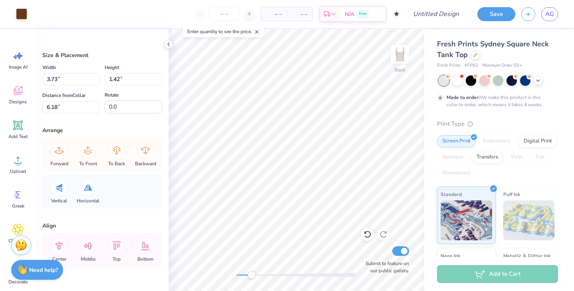
type input "2.17"
type input "0.83"
type input "6.77"
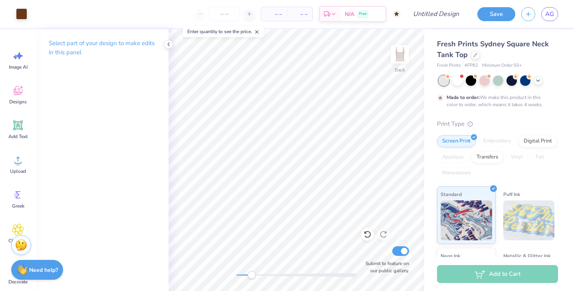
click at [293, 291] on html "Art colors – – Per Item – – Total Est. Delivery N/A Free Design Title Save AG I…" at bounding box center [287, 145] width 574 height 291
click at [17, 89] on icon at bounding box center [18, 91] width 12 height 12
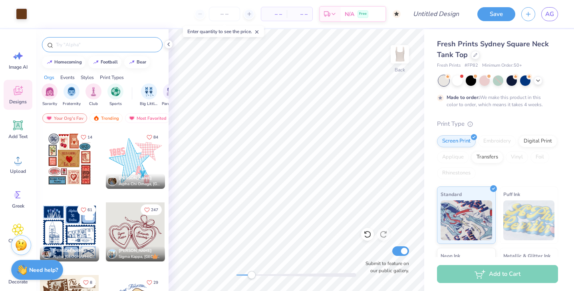
click at [91, 49] on div at bounding box center [102, 44] width 121 height 15
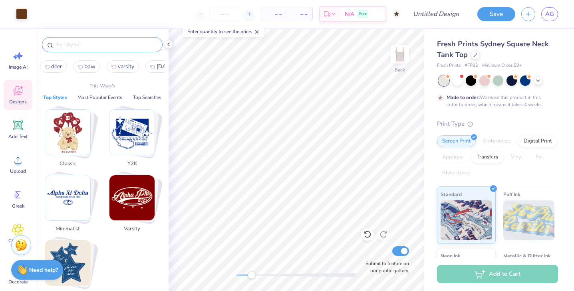
click at [89, 45] on input "text" at bounding box center [106, 45] width 102 height 8
click at [92, 66] on span "bow" at bounding box center [89, 67] width 11 height 8
type input "bow"
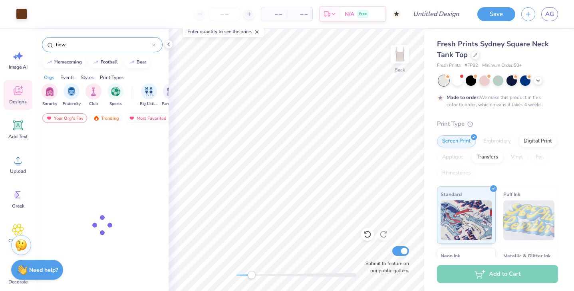
click at [95, 44] on input "bow" at bounding box center [103, 45] width 97 height 8
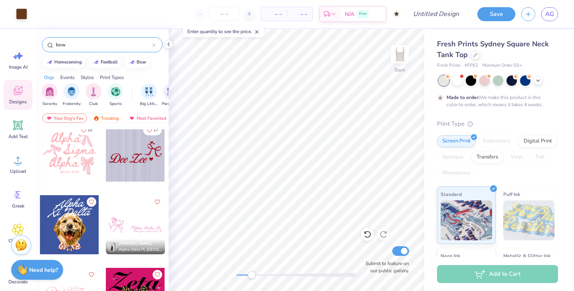
scroll to position [1607, 0]
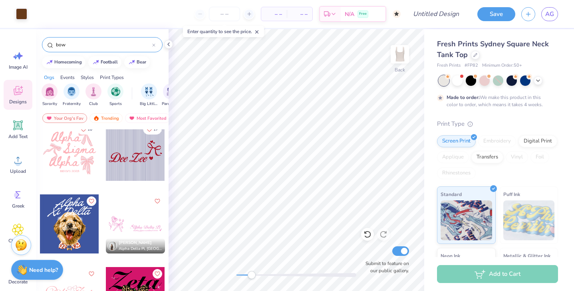
click at [129, 157] on div at bounding box center [135, 151] width 59 height 59
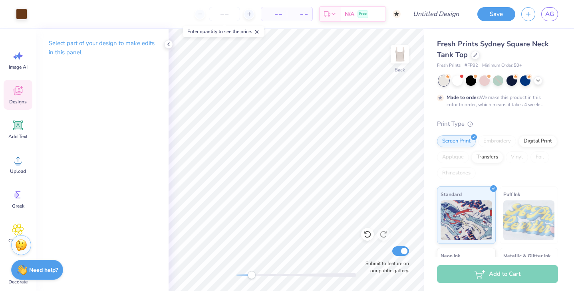
click at [18, 105] on div "Designs" at bounding box center [18, 95] width 29 height 30
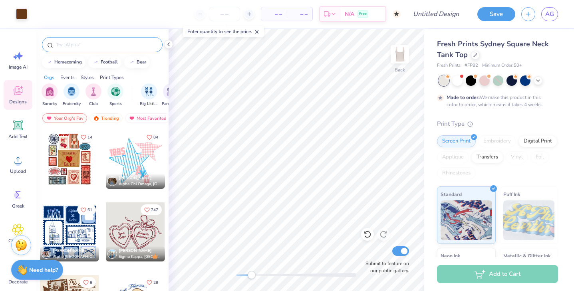
click at [91, 48] on input "text" at bounding box center [106, 45] width 102 height 8
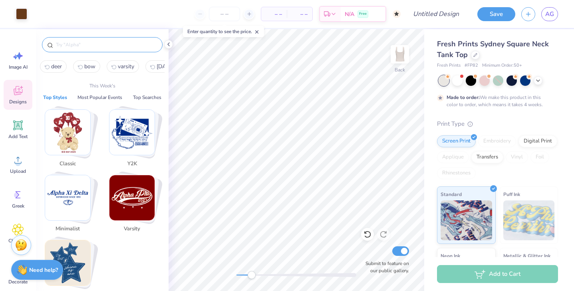
click at [84, 68] on span "bow" at bounding box center [89, 67] width 11 height 8
type input "bow"
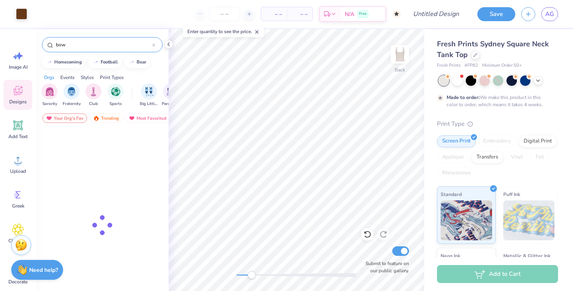
click at [91, 39] on div "bow" at bounding box center [102, 44] width 121 height 15
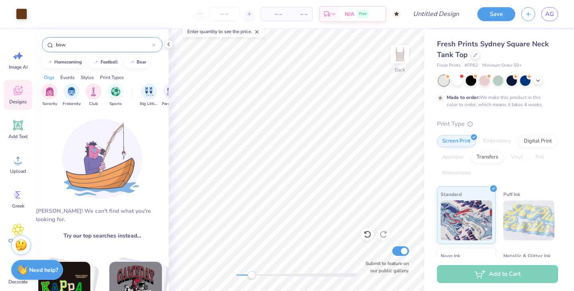
click at [91, 45] on input "bow" at bounding box center [103, 45] width 97 height 8
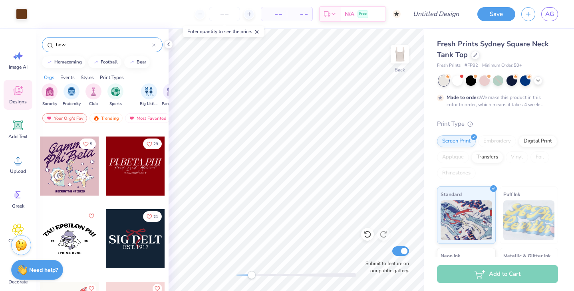
scroll to position [3265, 0]
click at [134, 231] on div at bounding box center [135, 238] width 59 height 59
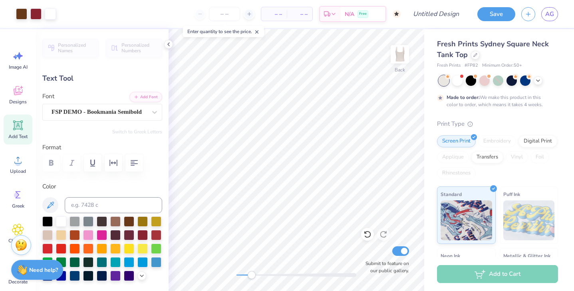
type input "2.12"
type input "0.35"
type input "7.13"
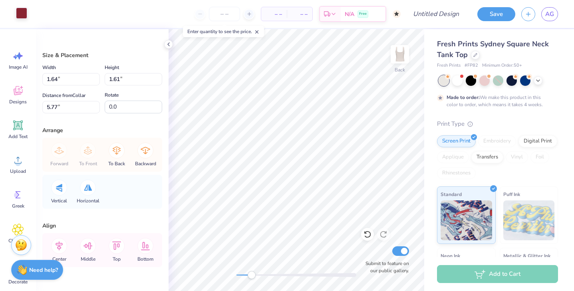
click at [23, 15] on div at bounding box center [21, 13] width 11 height 11
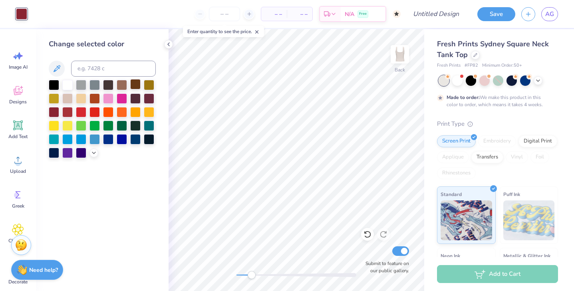
click at [137, 86] on div at bounding box center [135, 84] width 10 height 10
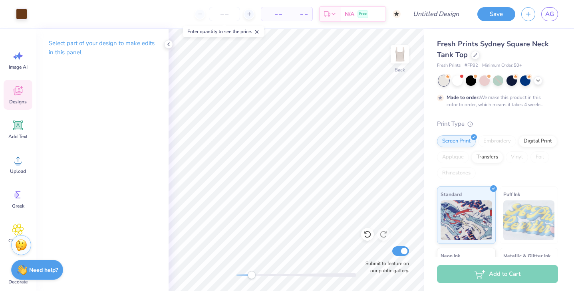
click at [18, 89] on icon at bounding box center [18, 90] width 9 height 9
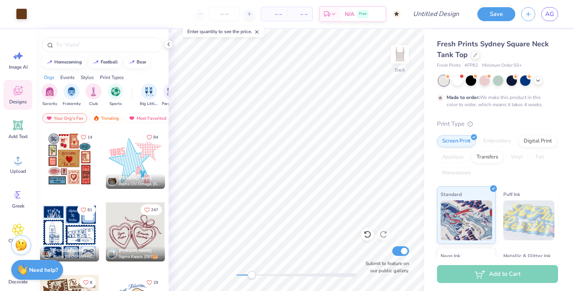
click at [96, 52] on div at bounding box center [102, 42] width 133 height 27
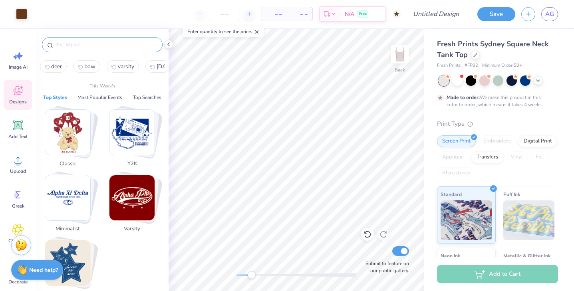
click at [93, 47] on input "text" at bounding box center [106, 45] width 102 height 8
click at [85, 67] on span "bow" at bounding box center [89, 67] width 11 height 8
type input "bow"
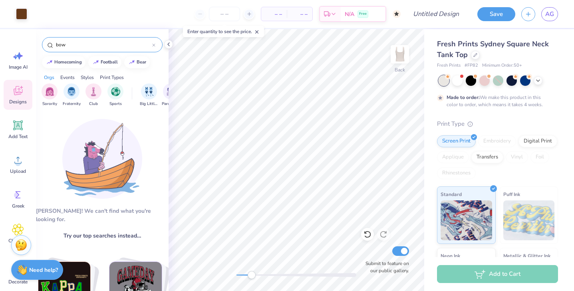
click at [101, 46] on input "bow" at bounding box center [103, 45] width 97 height 8
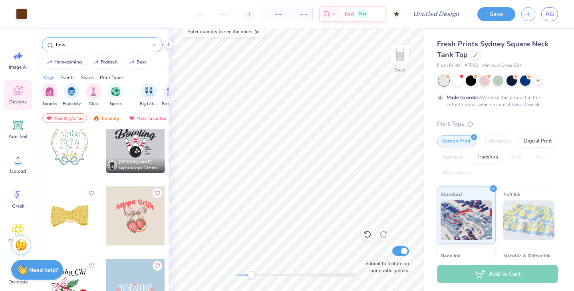
scroll to position [598, 0]
click at [74, 163] on div at bounding box center [69, 142] width 59 height 59
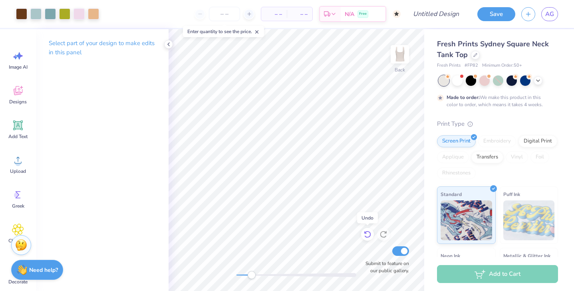
click at [367, 234] on icon at bounding box center [367, 234] width 8 height 8
click at [369, 232] on icon at bounding box center [367, 234] width 7 height 7
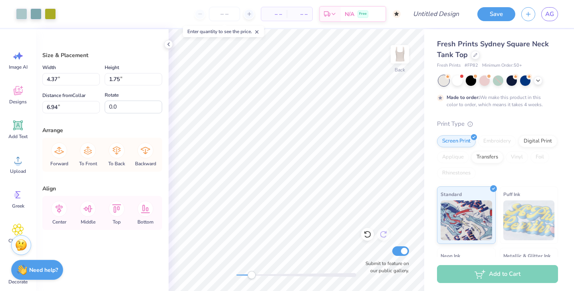
type input "6.94"
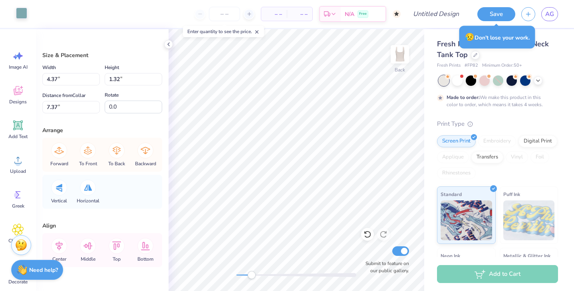
click at [20, 11] on div at bounding box center [21, 13] width 11 height 11
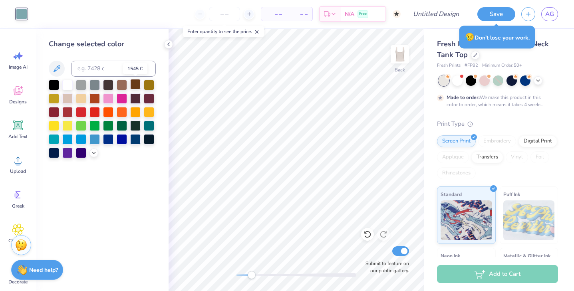
click at [134, 85] on div at bounding box center [135, 84] width 10 height 10
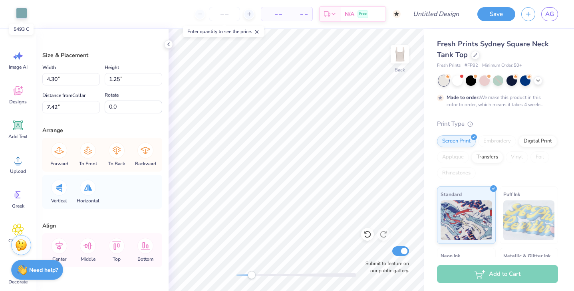
click at [20, 16] on div at bounding box center [21, 13] width 11 height 11
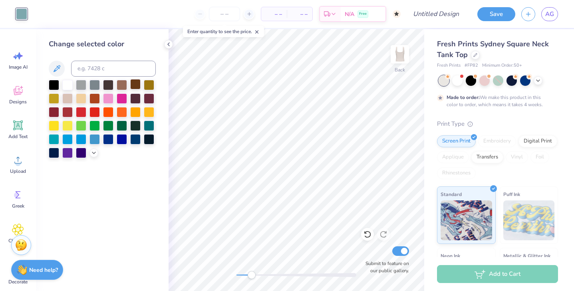
click at [133, 86] on div at bounding box center [135, 84] width 10 height 10
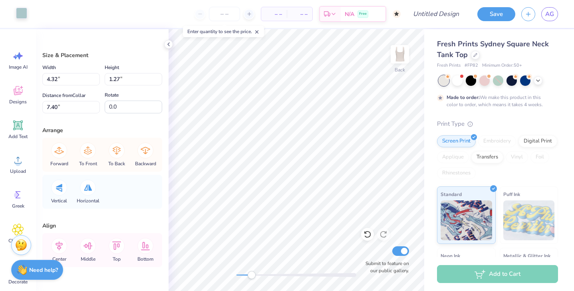
click at [23, 11] on div at bounding box center [21, 13] width 11 height 11
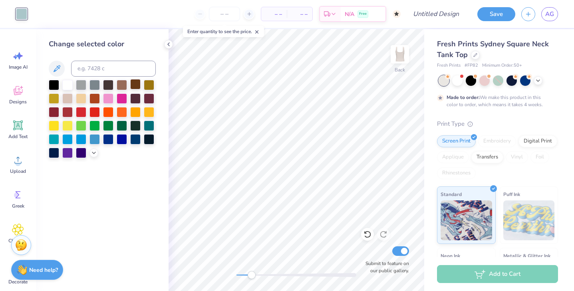
click at [136, 86] on div at bounding box center [135, 84] width 10 height 10
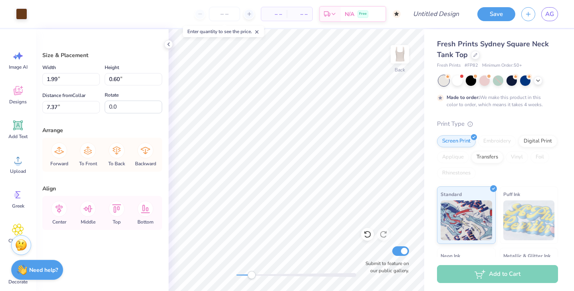
type input "1.99"
type input "0.60"
type input "0.98"
type input "1.65"
type input "0.50"
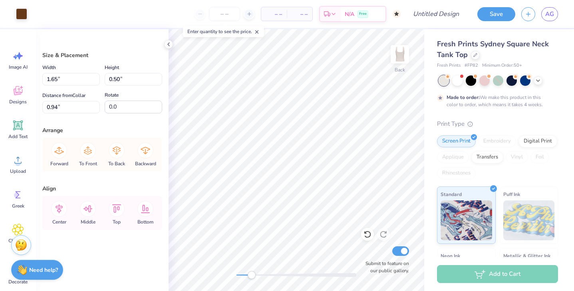
type input "1.03"
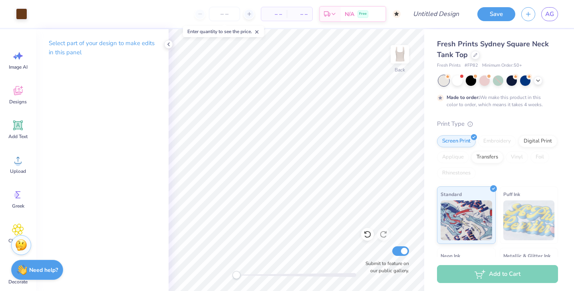
click at [229, 272] on div "Back Submit to feature on our public gallery." at bounding box center [297, 160] width 256 height 262
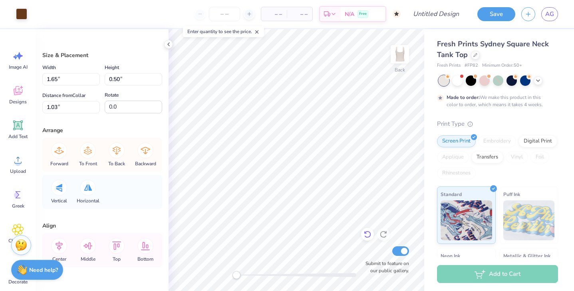
click at [369, 232] on icon at bounding box center [367, 234] width 7 height 7
click at [367, 235] on icon at bounding box center [367, 234] width 8 height 8
click at [362, 234] on div at bounding box center [367, 234] width 13 height 13
click at [366, 234] on icon at bounding box center [367, 234] width 8 height 8
type input "0.98"
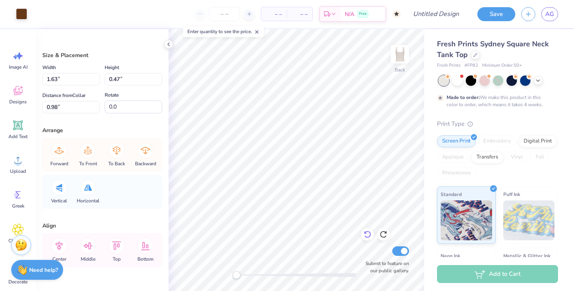
type input "1.63"
type input "0.47"
type input "0.99"
click at [367, 237] on icon at bounding box center [367, 234] width 8 height 8
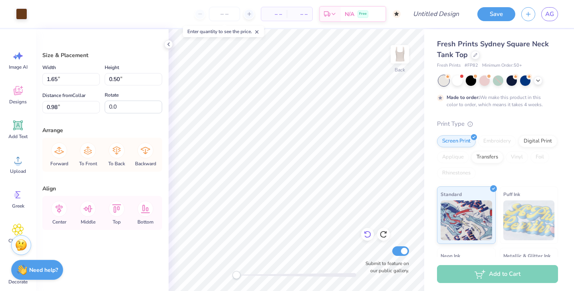
type input "4.97"
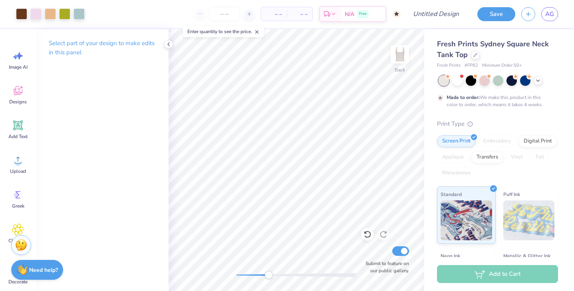
drag, startPoint x: 239, startPoint y: 274, endPoint x: 267, endPoint y: 271, distance: 28.1
click at [268, 272] on div "Accessibility label" at bounding box center [269, 275] width 8 height 8
drag, startPoint x: 268, startPoint y: 276, endPoint x: 236, endPoint y: 271, distance: 31.9
click at [236, 272] on div "Accessibility label" at bounding box center [236, 275] width 8 height 8
click at [20, 90] on icon at bounding box center [18, 91] width 12 height 12
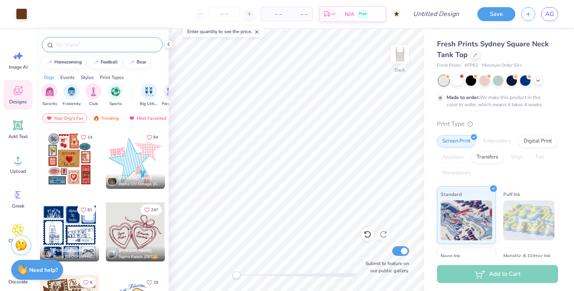
click at [91, 45] on input "text" at bounding box center [106, 45] width 102 height 8
type input "leaves"
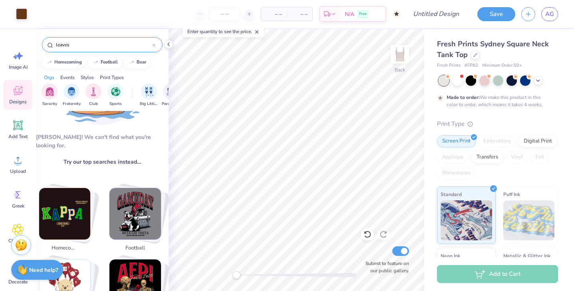
scroll to position [0, 0]
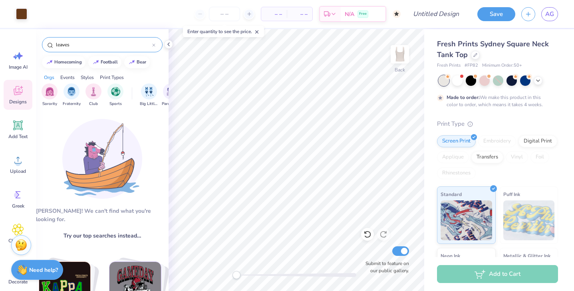
click at [93, 45] on input "leaves" at bounding box center [103, 45] width 97 height 8
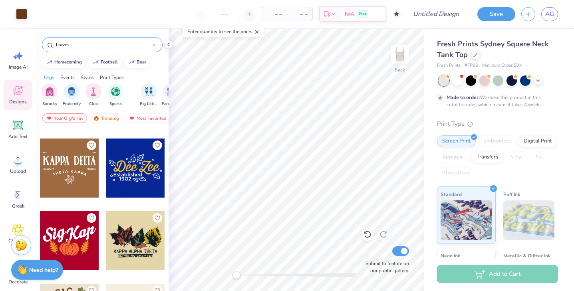
scroll to position [280, 0]
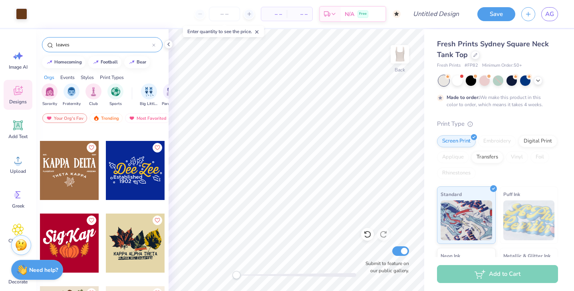
click at [74, 173] on div at bounding box center [69, 170] width 59 height 59
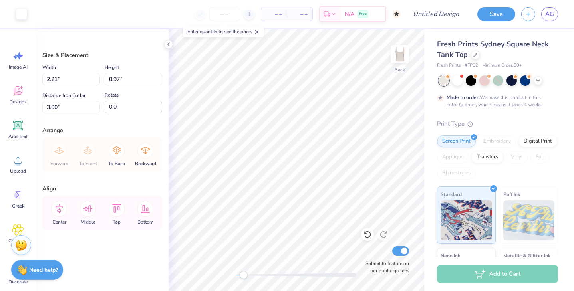
drag, startPoint x: 239, startPoint y: 275, endPoint x: 243, endPoint y: 272, distance: 5.2
click at [244, 273] on div "Accessibility label" at bounding box center [244, 275] width 8 height 8
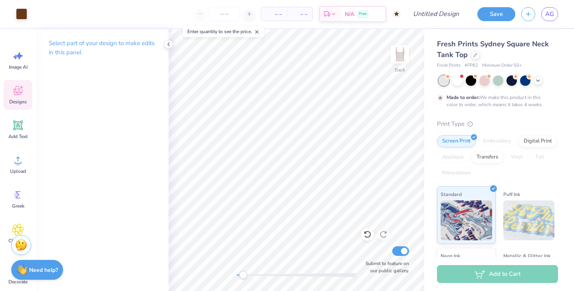
click at [20, 98] on div "Designs" at bounding box center [18, 95] width 29 height 30
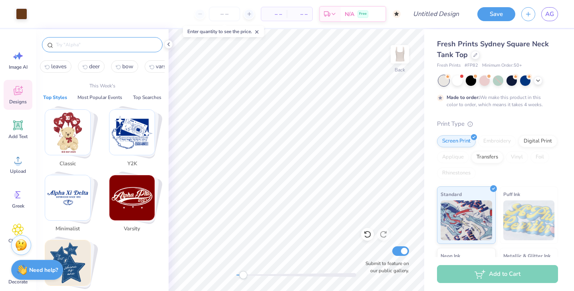
click at [96, 45] on input "text" at bounding box center [106, 45] width 102 height 8
click at [62, 68] on span "leaves" at bounding box center [59, 67] width 16 height 8
type input "leaves"
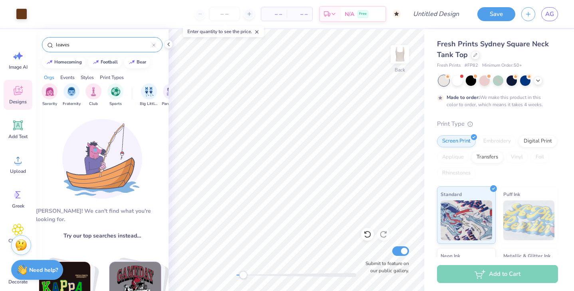
click at [83, 45] on input "leaves" at bounding box center [103, 45] width 97 height 8
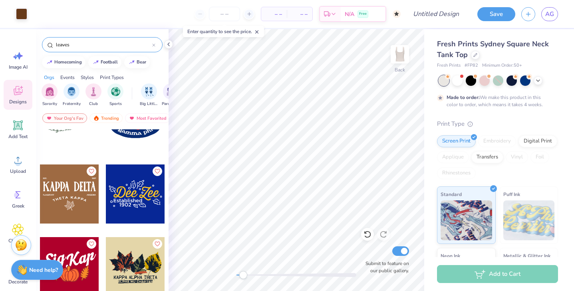
scroll to position [256, 0]
click at [68, 204] on div at bounding box center [69, 193] width 59 height 59
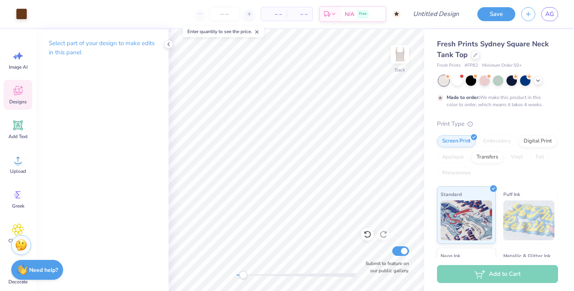
click at [21, 94] on icon at bounding box center [18, 91] width 12 height 12
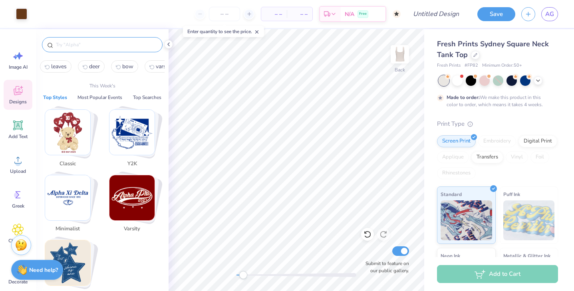
click at [74, 43] on input "text" at bounding box center [106, 45] width 102 height 8
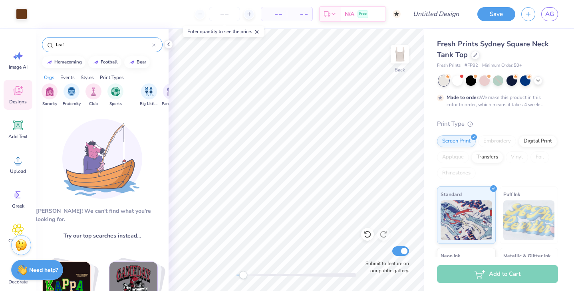
click at [96, 42] on input "leaf" at bounding box center [103, 45] width 97 height 8
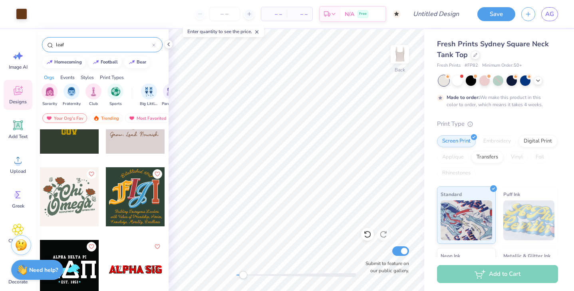
scroll to position [2725, 0]
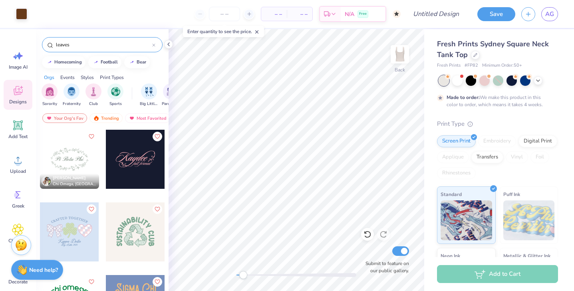
type input "leaves"
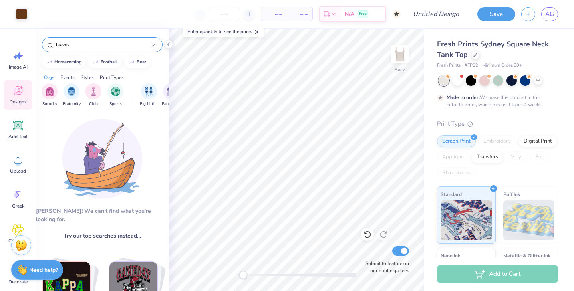
click at [75, 44] on input "leaves" at bounding box center [103, 45] width 97 height 8
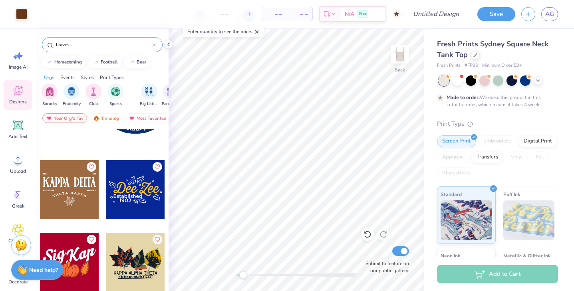
scroll to position [263, 0]
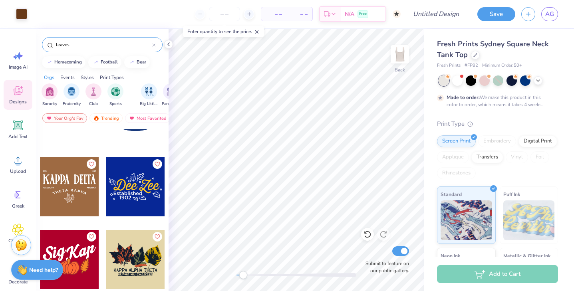
click at [142, 185] on div at bounding box center [135, 186] width 59 height 59
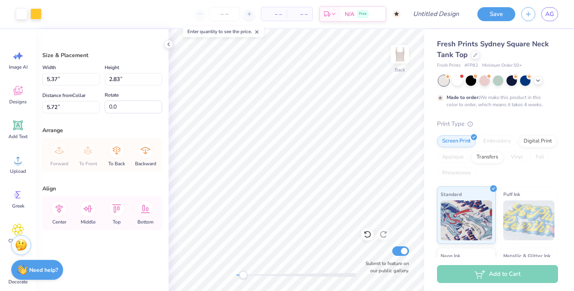
type input "5.37"
type input "2.83"
type input "5.72"
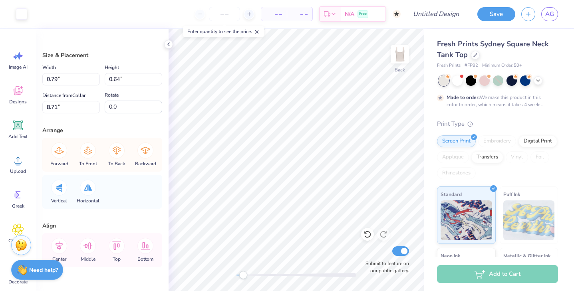
type input "-168.3"
type input "-86.7"
click at [27, 18] on div at bounding box center [21, 13] width 11 height 11
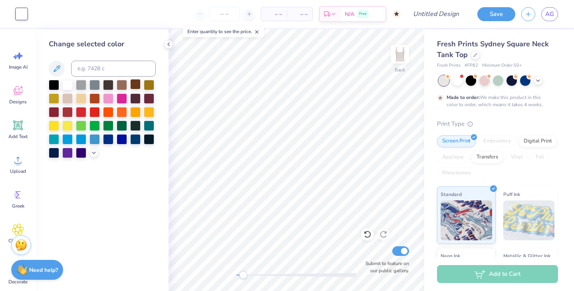
click at [135, 86] on div at bounding box center [135, 84] width 10 height 10
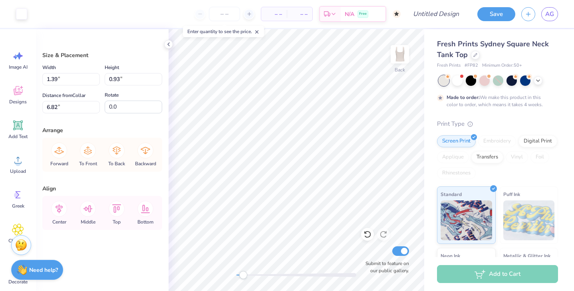
type input "5.70"
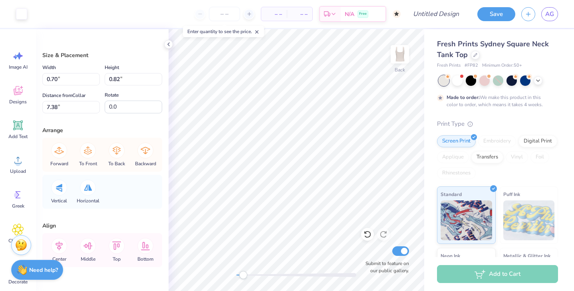
type input "0.64"
type input "0.75"
type input "1.66"
type input "9.7"
type input "28.0"
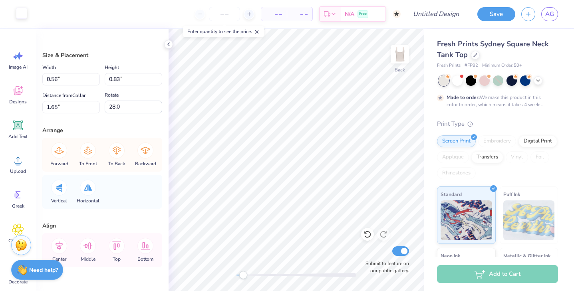
click at [25, 20] on div "Art colors" at bounding box center [13, 14] width 27 height 28
click at [20, 14] on div at bounding box center [21, 13] width 11 height 11
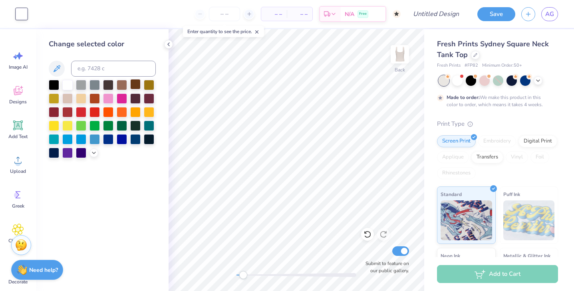
click at [134, 85] on div at bounding box center [135, 84] width 10 height 10
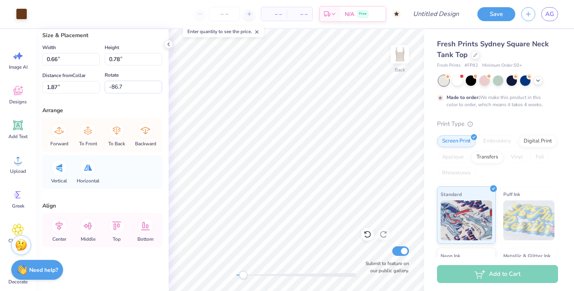
scroll to position [0, 0]
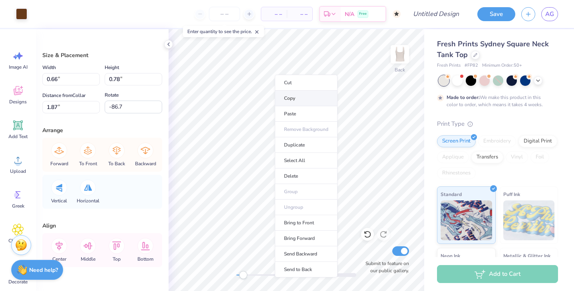
click at [292, 96] on li "Copy" at bounding box center [306, 99] width 63 height 16
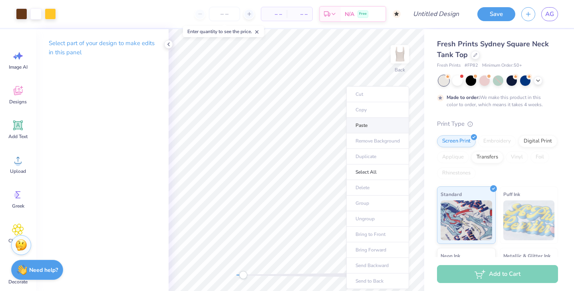
click at [372, 127] on li "Paste" at bounding box center [377, 126] width 63 height 16
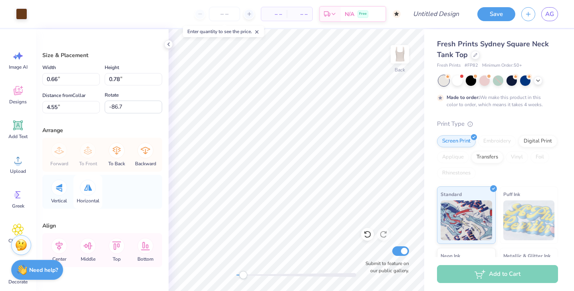
click at [87, 186] on icon at bounding box center [88, 188] width 8 height 6
type input "86.7"
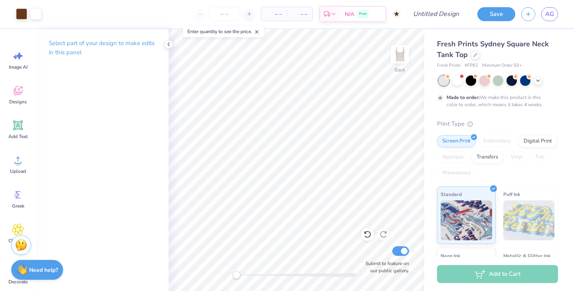
click at [227, 276] on div "Back Submit to feature on our public gallery." at bounding box center [297, 160] width 256 height 262
click at [228, 15] on input "number" at bounding box center [224, 14] width 31 height 14
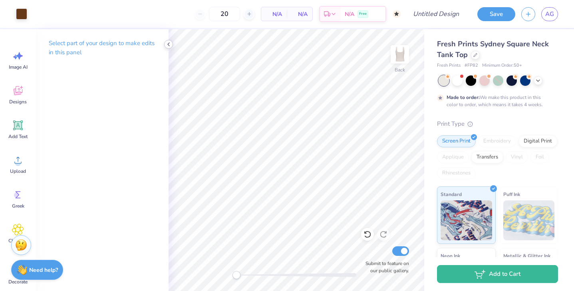
type input "50"
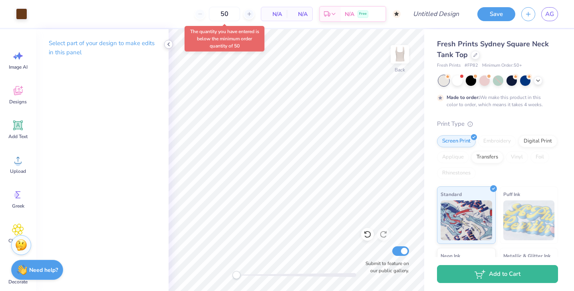
click at [171, 43] on icon at bounding box center [168, 44] width 6 height 6
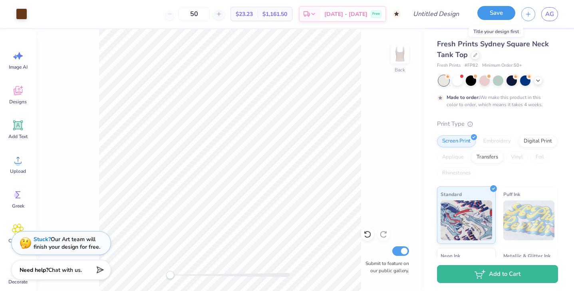
click at [491, 14] on button "Save" at bounding box center [496, 13] width 38 height 14
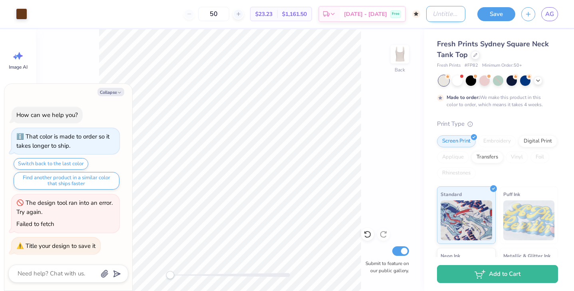
type textarea "x"
click at [449, 13] on input "Design Title" at bounding box center [445, 14] width 39 height 16
type input "T"
type textarea "x"
type input "TE"
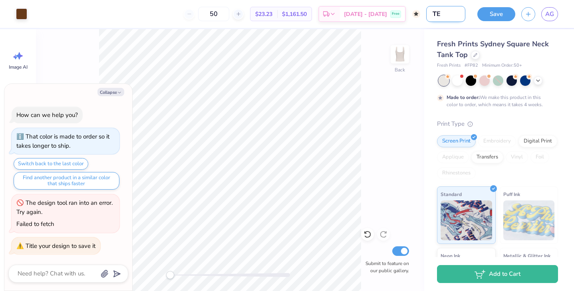
type textarea "x"
type input "TEN"
type textarea "x"
type input "TENT"
type textarea "x"
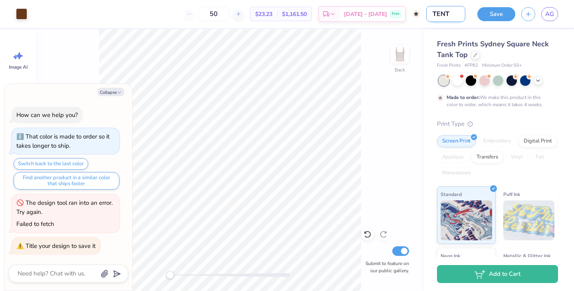
type input "TENTA"
type textarea "x"
type input "TENTAT"
type textarea "x"
type input "TENTATI"
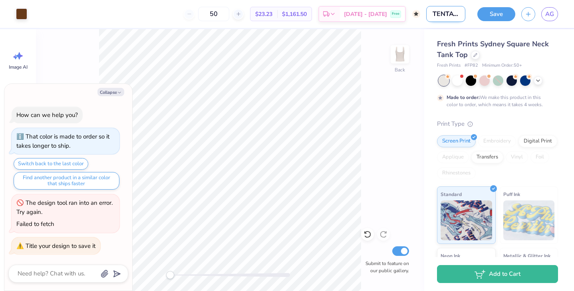
type textarea "x"
type input "TENTATIV"
type textarea "x"
type input "TENTATIVE"
type textarea "x"
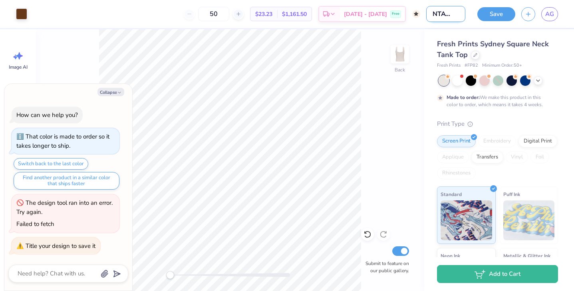
type input "TENTATIVE"
type textarea "x"
type input "TENTATIVE O"
type textarea "x"
type input "TENTATIVE OC"
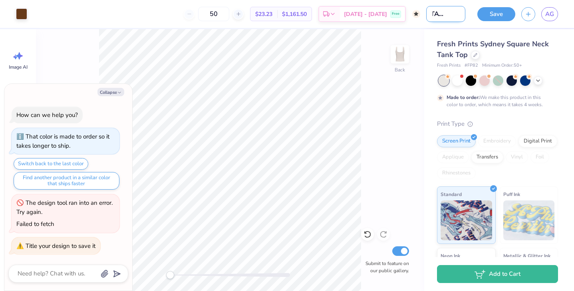
type textarea "x"
type input "TENTATIVE OCT"
type textarea "x"
type input "TENTATIVE OCT"
type textarea "x"
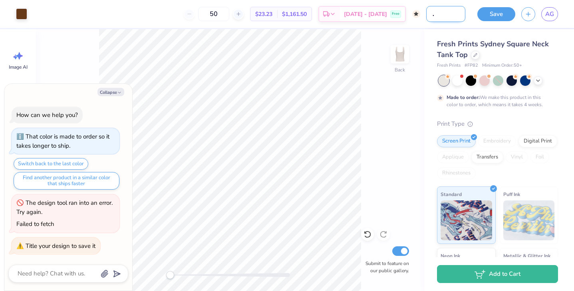
type input "TENTATIVE OCT T"
type textarea "x"
type input "TENTATIVE OCT TA"
type textarea "x"
type input "TENTATIVE OCT TAN"
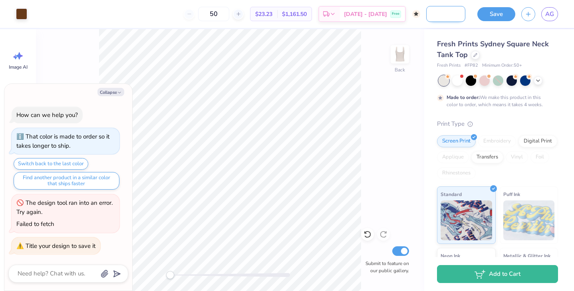
type textarea "x"
type input "TENTATIVE OCT TANK"
type textarea "x"
type input "TENTATIVE OCT TANK"
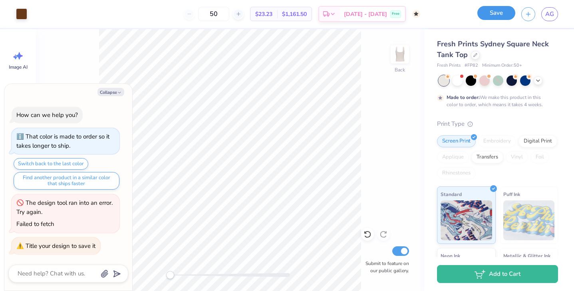
scroll to position [0, 0]
click at [506, 14] on button "Save" at bounding box center [496, 13] width 38 height 14
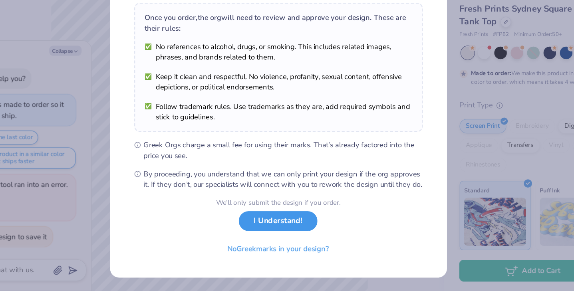
click at [286, 231] on button "I Understand!" at bounding box center [286, 233] width 65 height 16
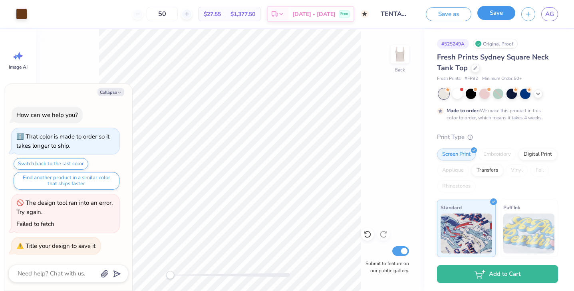
click at [501, 17] on button "Save" at bounding box center [496, 13] width 38 height 14
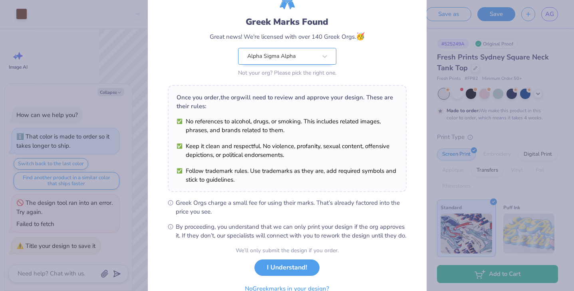
scroll to position [83, 0]
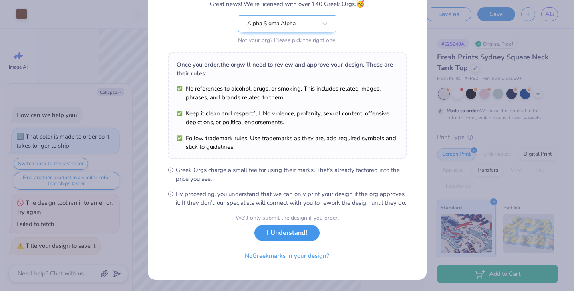
click at [292, 234] on button "I Understand!" at bounding box center [286, 233] width 65 height 16
type textarea "x"
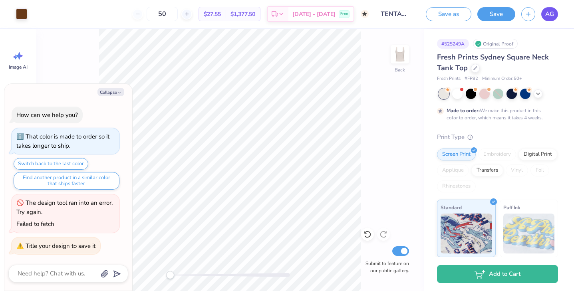
click at [552, 15] on span "AG" at bounding box center [549, 14] width 9 height 9
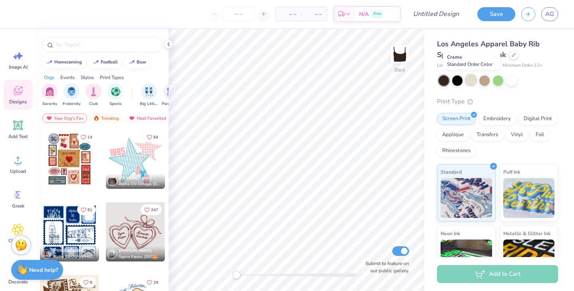
click at [473, 81] on div at bounding box center [471, 80] width 10 height 10
click at [171, 45] on icon at bounding box center [168, 44] width 6 height 6
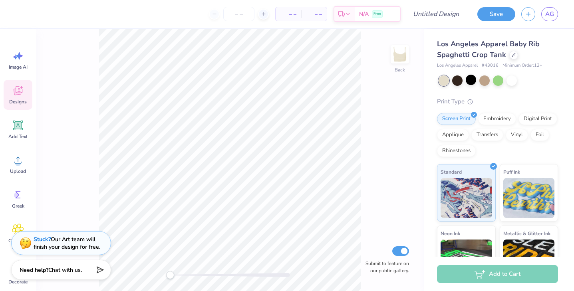
click at [20, 98] on div "Designs" at bounding box center [18, 95] width 29 height 30
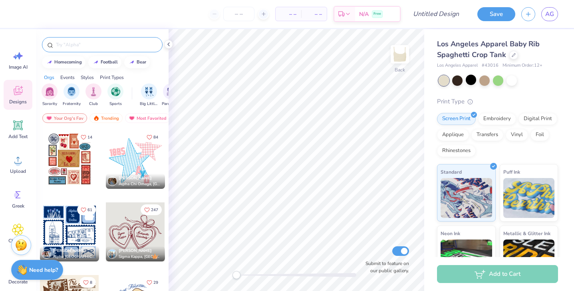
click at [80, 47] on input "text" at bounding box center [106, 45] width 102 height 8
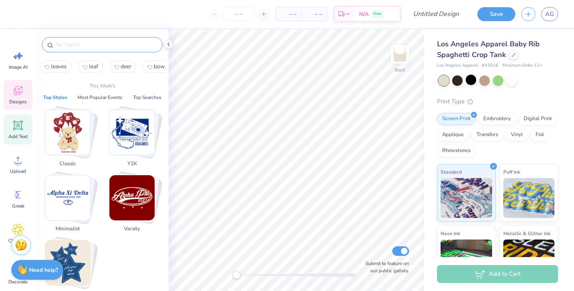
click at [13, 130] on icon at bounding box center [18, 125] width 12 height 12
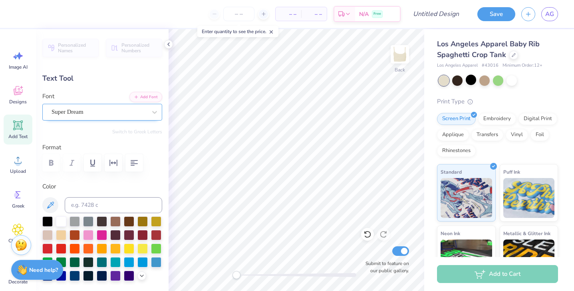
click at [85, 112] on div "Super Dream" at bounding box center [99, 112] width 97 height 12
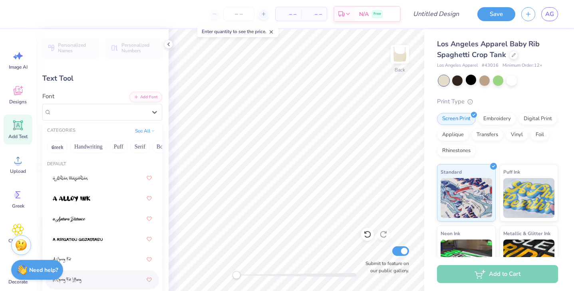
drag, startPoint x: 113, startPoint y: 148, endPoint x: 90, endPoint y: 87, distance: 65.2
click at [90, 87] on div "Personalized Names Personalized Numbers Text Tool Add Font Font option A Charmi…" at bounding box center [102, 160] width 133 height 262
click at [115, 144] on button "Retro" at bounding box center [112, 147] width 21 height 13
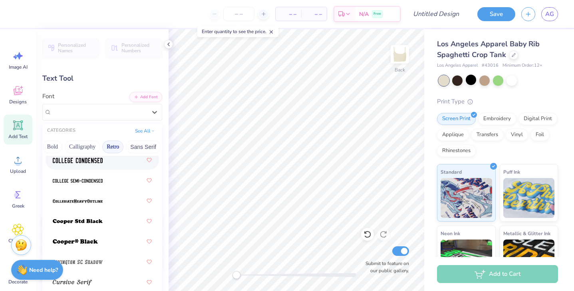
scroll to position [487, 0]
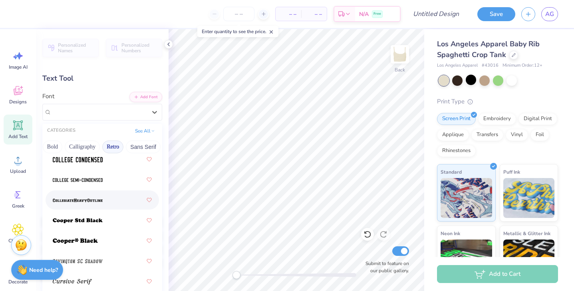
click at [115, 197] on div at bounding box center [102, 200] width 99 height 14
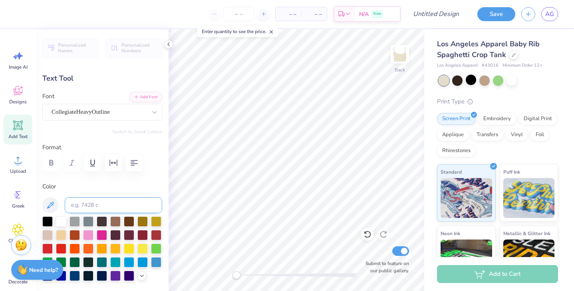
scroll to position [0, 1]
type textarea "Alpha Sig""
type input "5.74"
type input "0.89"
click at [129, 224] on div at bounding box center [129, 221] width 10 height 10
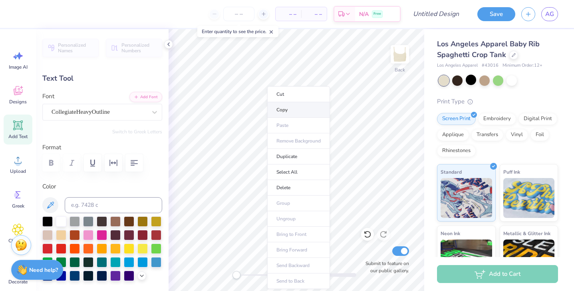
click at [291, 114] on li "Copy" at bounding box center [298, 110] width 63 height 16
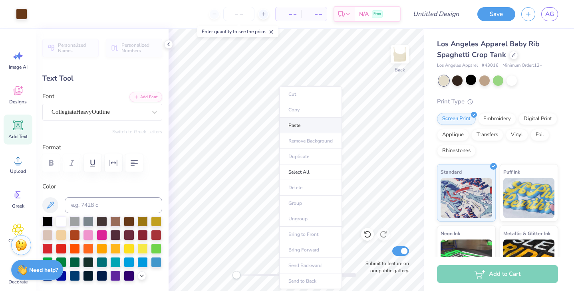
click at [301, 130] on li "Paste" at bounding box center [310, 126] width 63 height 16
type input "3.96"
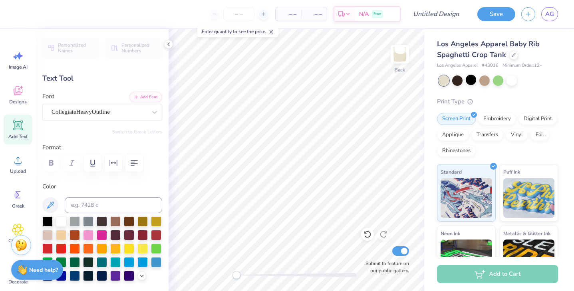
scroll to position [0, 0]
type textarea "A"
type textarea "E"
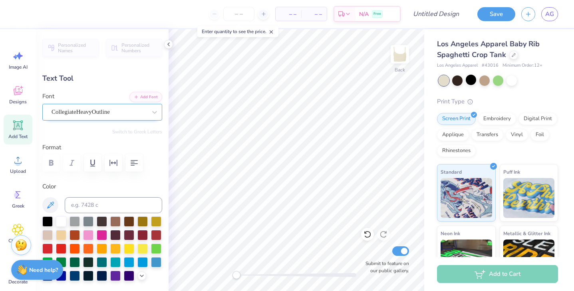
type textarea "Elevate and Influence"
click at [125, 115] on div "CollegiateHeavyOutline" at bounding box center [99, 112] width 97 height 12
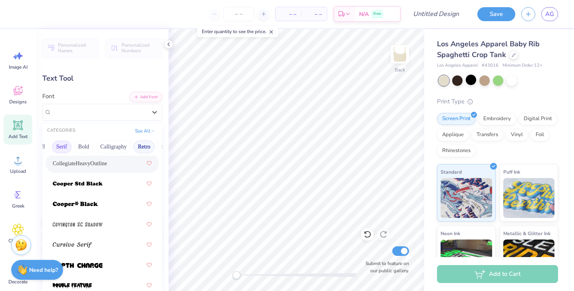
scroll to position [0, 80]
click at [119, 145] on button "Calligraphy" at bounding box center [111, 147] width 35 height 13
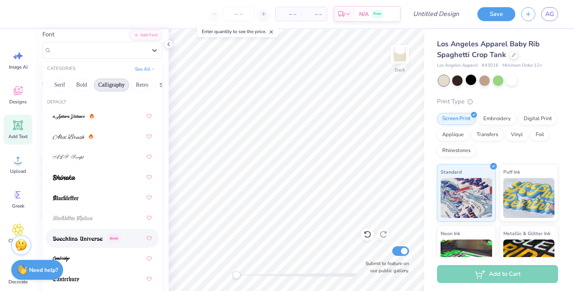
scroll to position [60, 0]
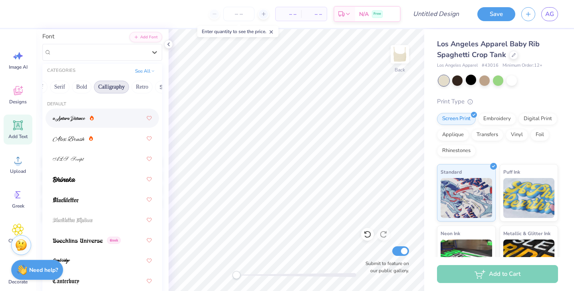
click at [70, 85] on div "Greek Handwriting Puff Serif Bold Calligraphy Retro Sans Serif Minimal Fantasy …" at bounding box center [102, 87] width 120 height 18
click at [67, 86] on button "Serif" at bounding box center [60, 87] width 20 height 13
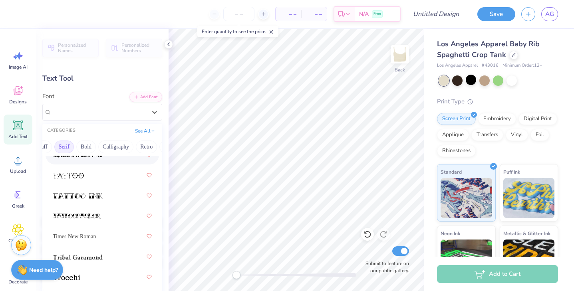
scroll to position [0, 73]
click at [119, 144] on button "Calligraphy" at bounding box center [118, 147] width 35 height 13
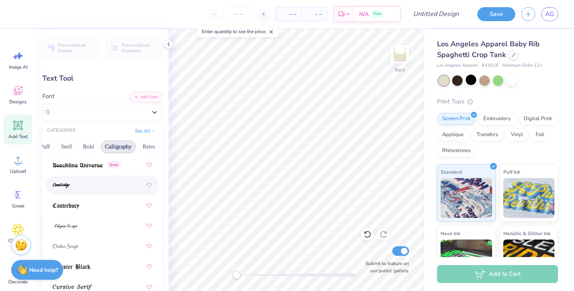
scroll to position [139, 0]
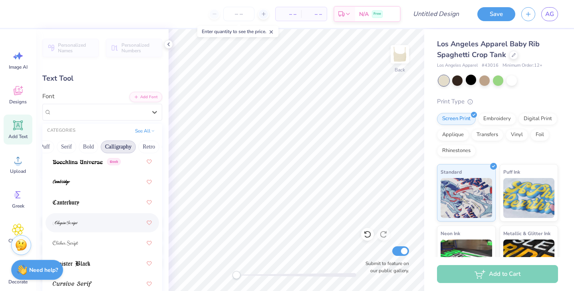
click at [100, 220] on div at bounding box center [102, 223] width 99 height 14
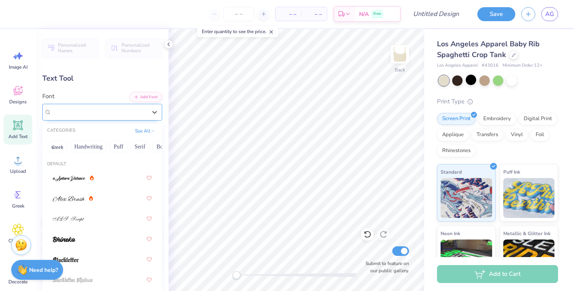
click at [103, 116] on div "ChopinScript" at bounding box center [99, 112] width 97 height 12
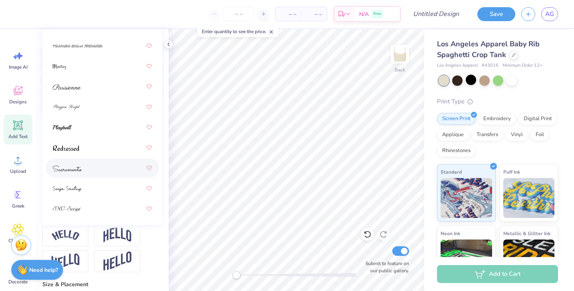
scroll to position [369, 0]
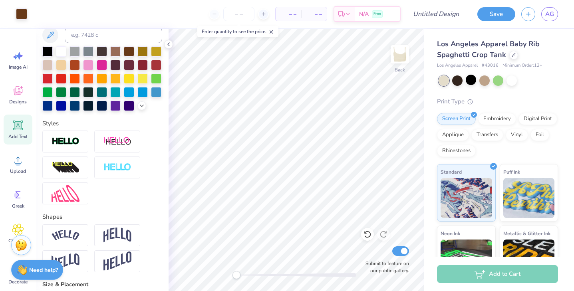
type input "9.54"
type input "1.21"
type input "3.81"
type input "6.89"
type input "0.87"
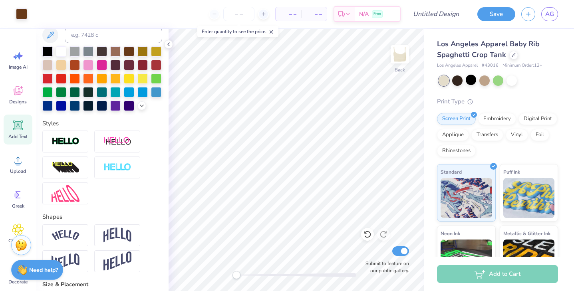
type input "5.74"
type input "0.89"
type input "1.47"
type textarea "Alpha Sigma Alpha"
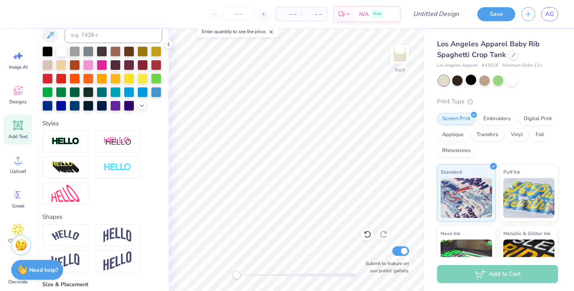
scroll to position [0, 0]
type input "9.54"
type input "0.79"
type input "1.52"
type input "8.94"
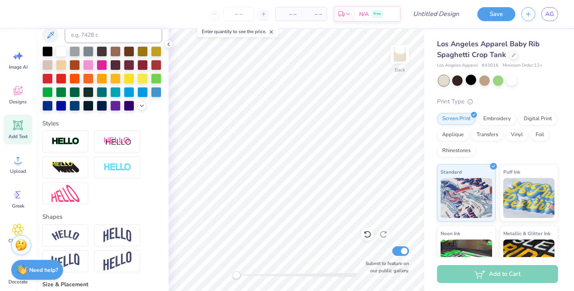
type input "0.74"
type input "1.57"
click at [26, 94] on div "Designs" at bounding box center [18, 95] width 29 height 30
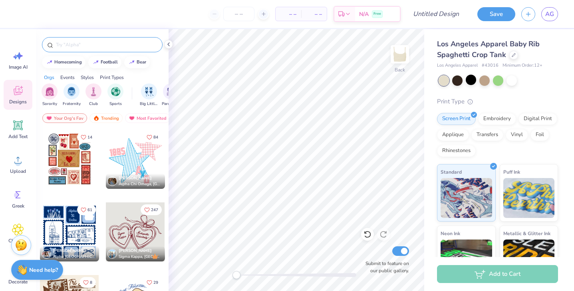
click at [101, 47] on input "text" at bounding box center [106, 45] width 102 height 8
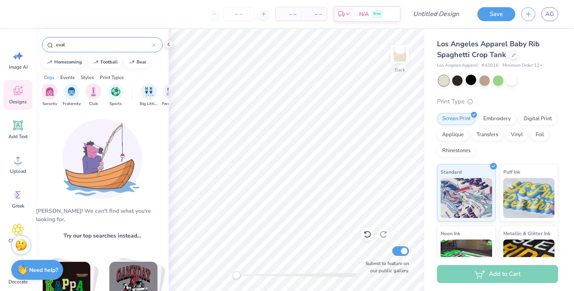
type input "oval"
click at [100, 42] on input "oval" at bounding box center [103, 45] width 97 height 8
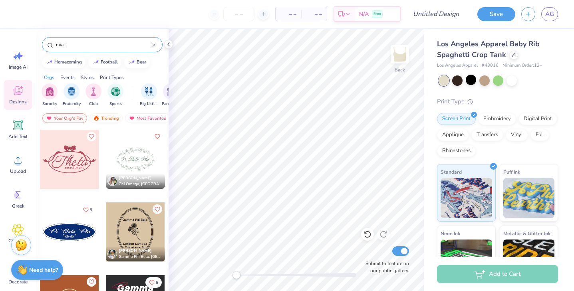
click at [81, 232] on div at bounding box center [69, 232] width 59 height 59
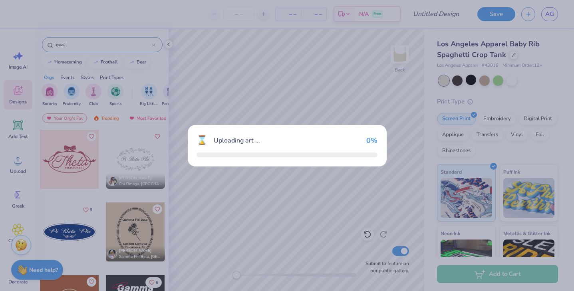
click at [81, 232] on div "⌛ Uploading art ... 0 %" at bounding box center [287, 145] width 574 height 291
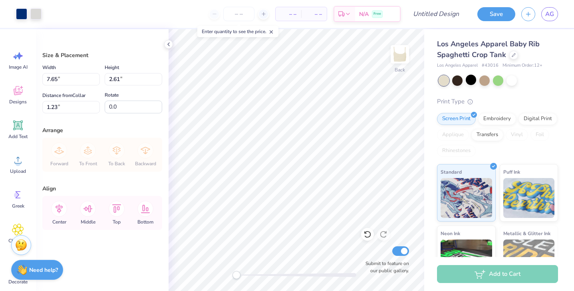
type input "7.65"
type input "2.61"
type input "1.23"
click at [24, 15] on div at bounding box center [21, 13] width 11 height 11
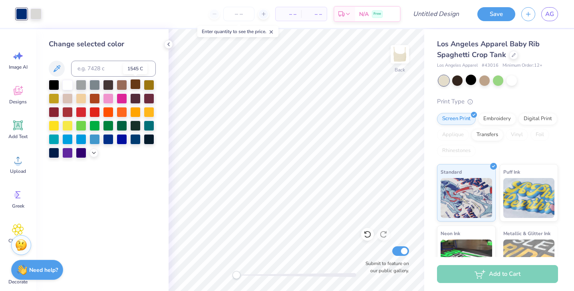
click at [135, 85] on div at bounding box center [135, 84] width 10 height 10
click at [133, 85] on div at bounding box center [135, 84] width 10 height 10
click at [94, 153] on icon at bounding box center [94, 152] width 6 height 6
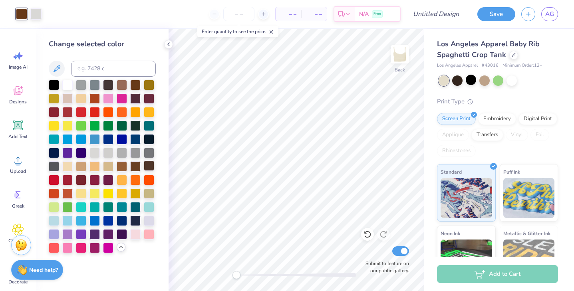
click at [148, 167] on div at bounding box center [149, 166] width 10 height 10
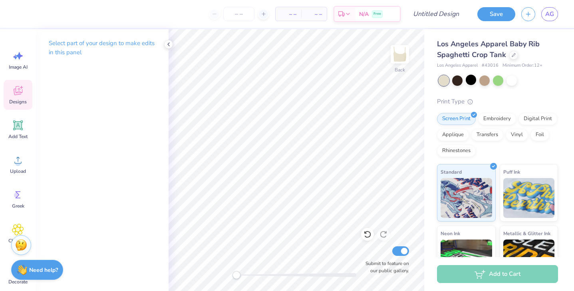
click at [24, 94] on div "Designs" at bounding box center [18, 95] width 29 height 30
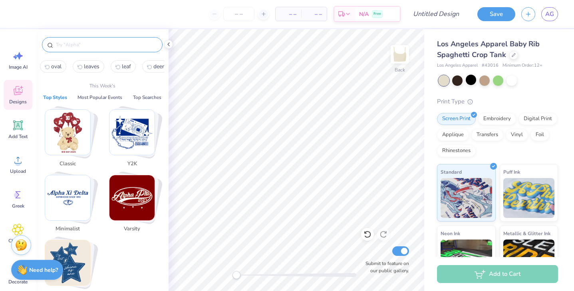
click at [107, 45] on input "text" at bounding box center [106, 45] width 102 height 8
click at [62, 69] on span "oval" at bounding box center [56, 67] width 10 height 8
type input "oval"
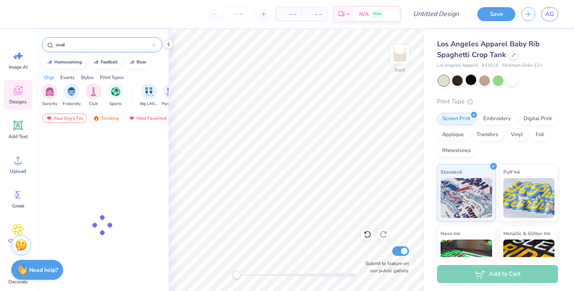
click at [98, 45] on input "oval" at bounding box center [103, 45] width 97 height 8
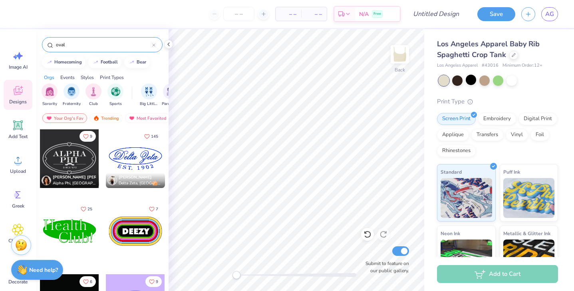
scroll to position [2255, 0]
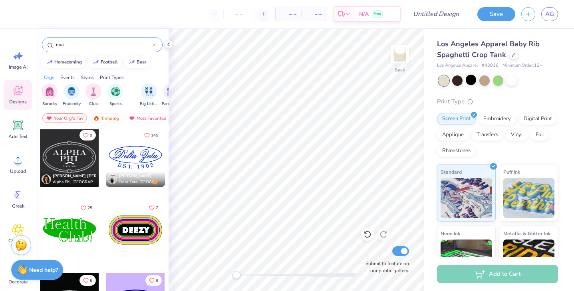
click at [93, 161] on div at bounding box center [69, 157] width 59 height 59
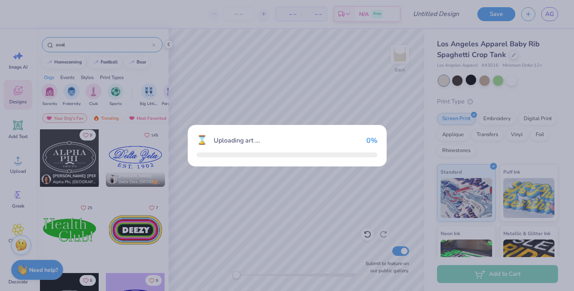
click at [93, 161] on div "⌛ Uploading art ... 0 %" at bounding box center [287, 145] width 574 height 291
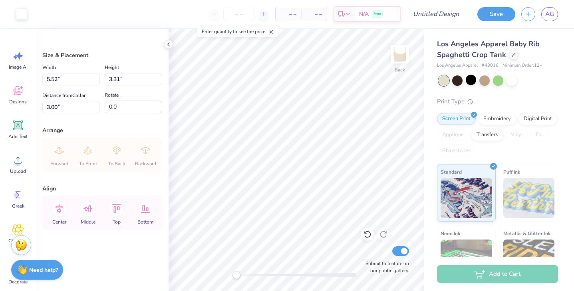
type input "5.52"
type input "3.31"
type input "6.68"
type input "4.01"
type input "0.78"
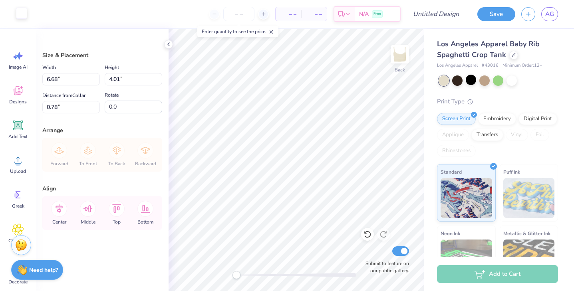
click at [22, 18] on div at bounding box center [21, 13] width 11 height 11
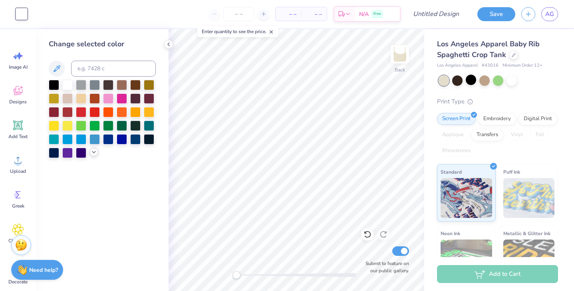
click at [94, 155] on icon at bounding box center [94, 152] width 6 height 6
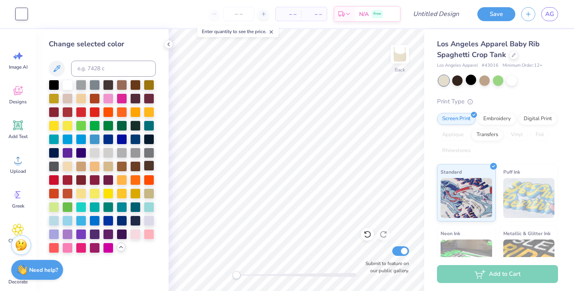
click at [149, 165] on div at bounding box center [149, 166] width 10 height 10
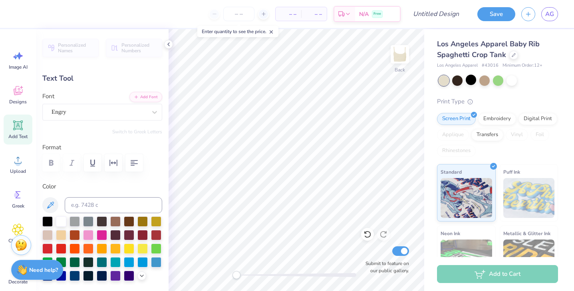
type textarea "SIG"
type input "1.66"
type input "0.18"
type input "3.80"
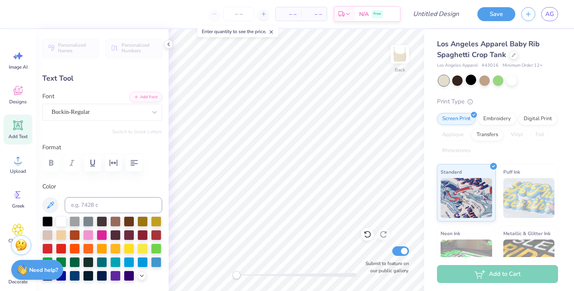
type textarea "S I N C E 1 9 0 1"
click at [18, 166] on circle at bounding box center [18, 164] width 6 height 6
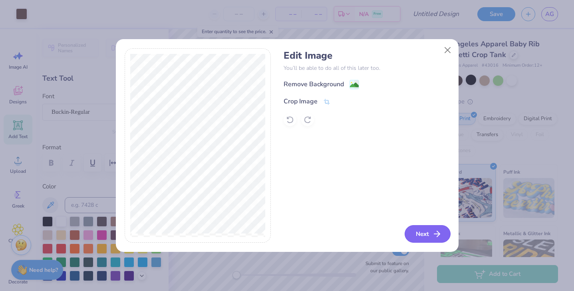
click at [418, 233] on button "Next" at bounding box center [428, 234] width 46 height 18
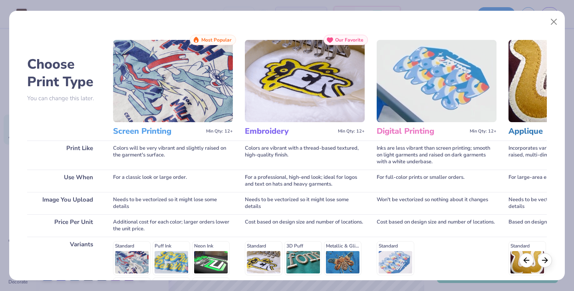
scroll to position [107, 0]
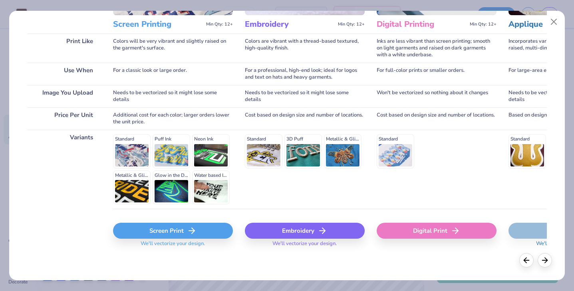
click at [212, 224] on div "Screen Print" at bounding box center [173, 231] width 120 height 16
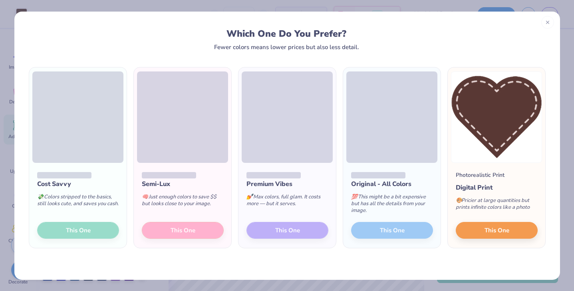
click at [93, 228] on div "Cost Savvy 💸 Colors stripped to the basics, still looks cute, and saves you cas…" at bounding box center [77, 205] width 97 height 85
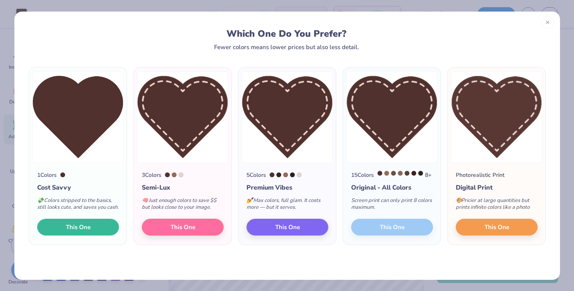
drag, startPoint x: 93, startPoint y: 228, endPoint x: 137, endPoint y: 138, distance: 100.2
click at [137, 138] on div "1 Colors Cost Savvy 💸 Colors stripped to the basics, still looks cute, and save…" at bounding box center [287, 156] width 520 height 179
click at [181, 230] on span "This One" at bounding box center [182, 225] width 25 height 9
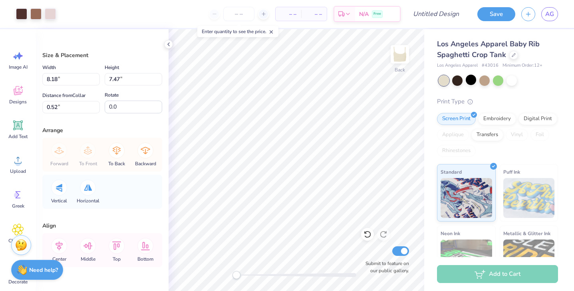
click at [324, 230] on div "Back Submit to feature on our public gallery." at bounding box center [297, 160] width 256 height 262
type input "2.17"
type input "1.98"
type input "6.00"
type input "1.11"
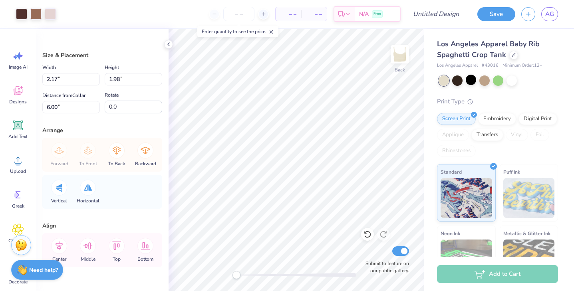
type input "1.01"
type input "4.91"
drag, startPoint x: 365, startPoint y: 266, endPoint x: 391, endPoint y: 258, distance: 27.5
click at [391, 258] on div "Back Submit to feature on our public gallery." at bounding box center [297, 160] width 256 height 262
click at [398, 258] on div "Back Submit to feature on our public gallery." at bounding box center [297, 160] width 256 height 262
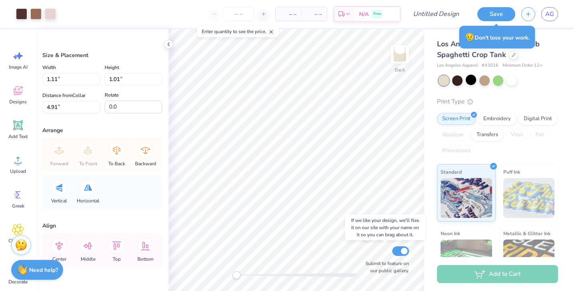
click at [395, 256] on div "Back Submit to feature on our public gallery." at bounding box center [297, 160] width 256 height 262
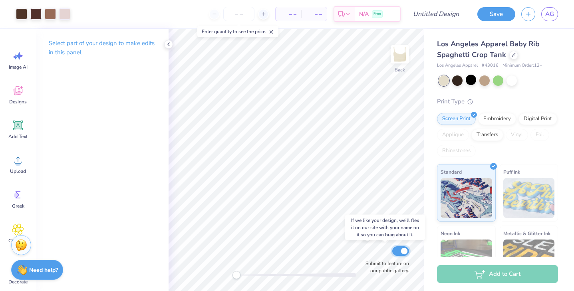
click at [395, 254] on input "Submit to feature on our public gallery." at bounding box center [400, 251] width 17 height 10
checkbox input "false"
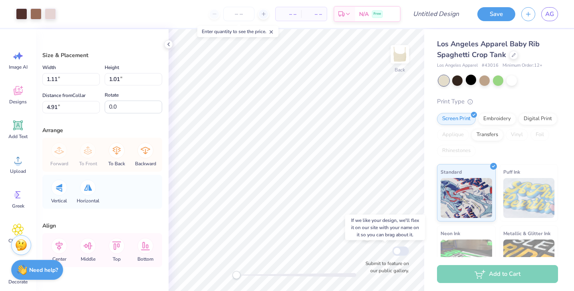
click at [373, 258] on div "Back Submit to feature on our public gallery." at bounding box center [297, 160] width 256 height 262
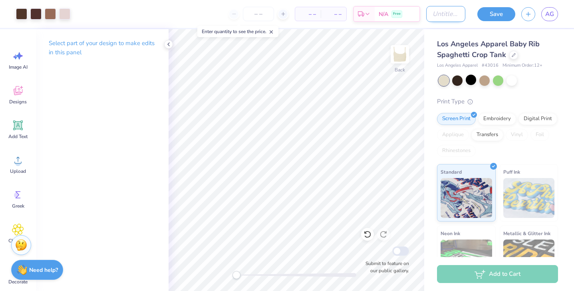
click at [450, 18] on input "Design Title" at bounding box center [445, 14] width 39 height 16
type input "TRNTATIVE OCT TANK 2"
click at [493, 15] on button "Save" at bounding box center [496, 13] width 38 height 14
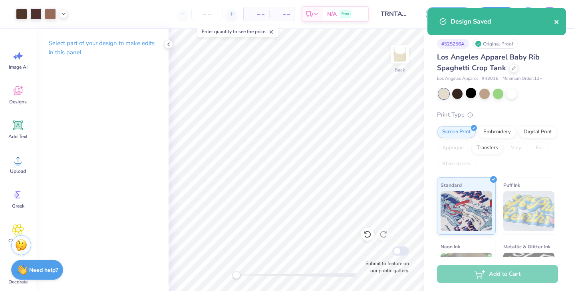
click at [556, 22] on icon "close" at bounding box center [556, 22] width 4 height 4
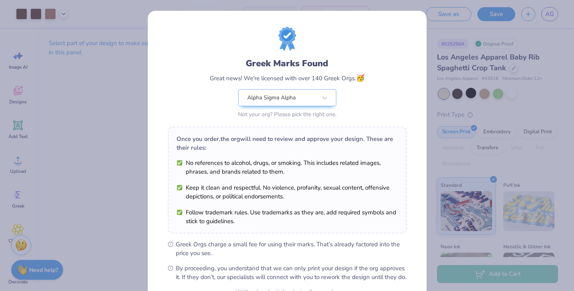
scroll to position [83, 0]
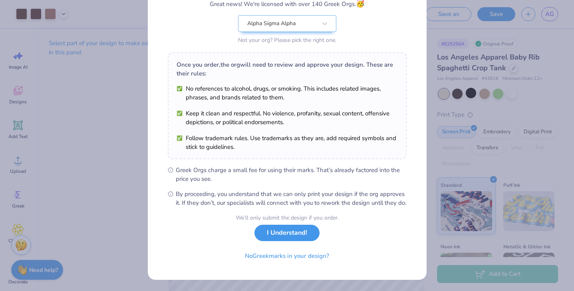
click at [288, 229] on button "I Understand!" at bounding box center [286, 233] width 65 height 16
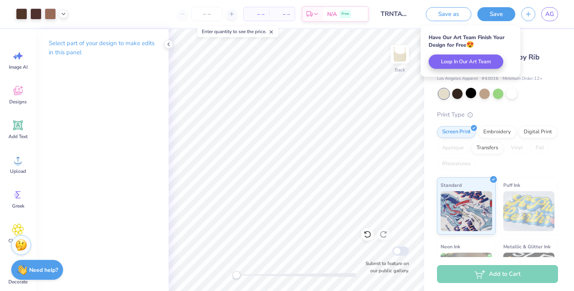
scroll to position [0, 0]
click at [552, 12] on span "AG" at bounding box center [549, 14] width 9 height 9
